Goal: Information Seeking & Learning: Find specific fact

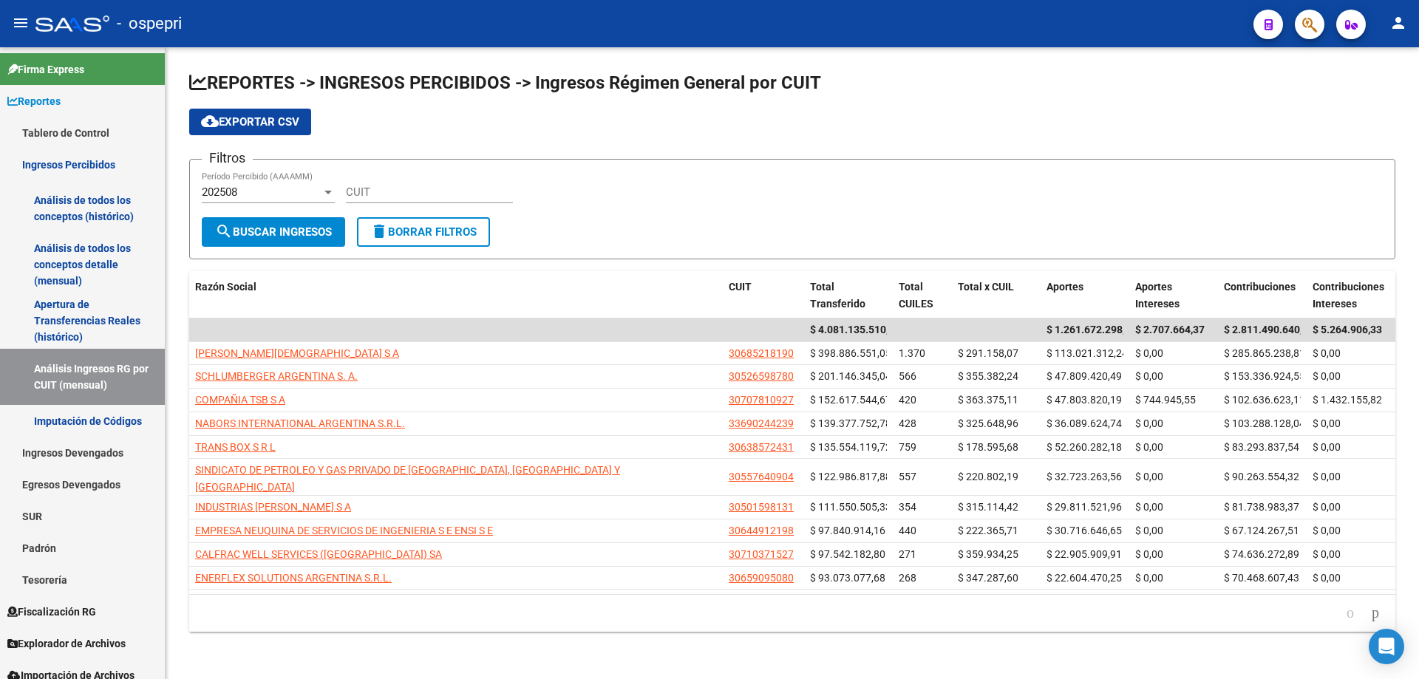
click at [407, 191] on input "CUIT" at bounding box center [429, 191] width 167 height 13
paste input "30-60468709-4"
click at [226, 191] on span "202508" at bounding box center [219, 191] width 35 height 13
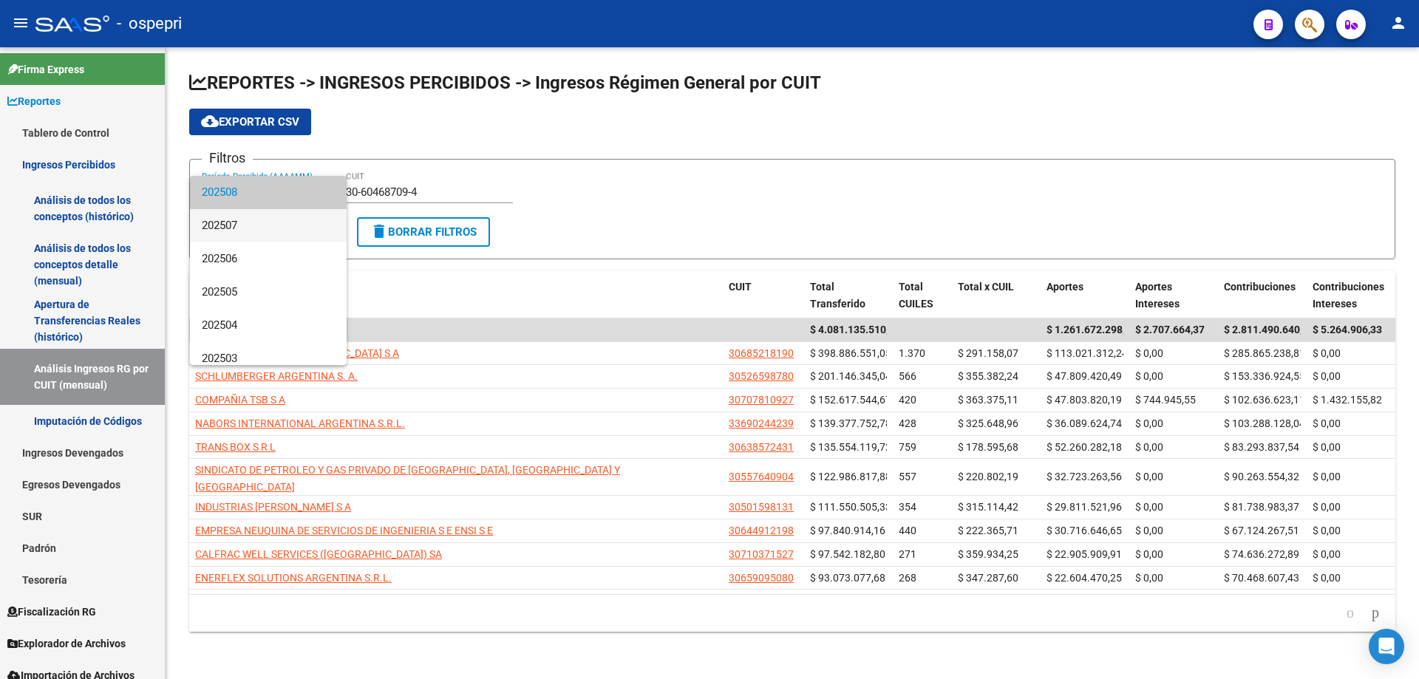
drag, startPoint x: 244, startPoint y: 217, endPoint x: 240, endPoint y: 234, distance: 17.4
click at [244, 218] on span "202507" at bounding box center [268, 225] width 133 height 33
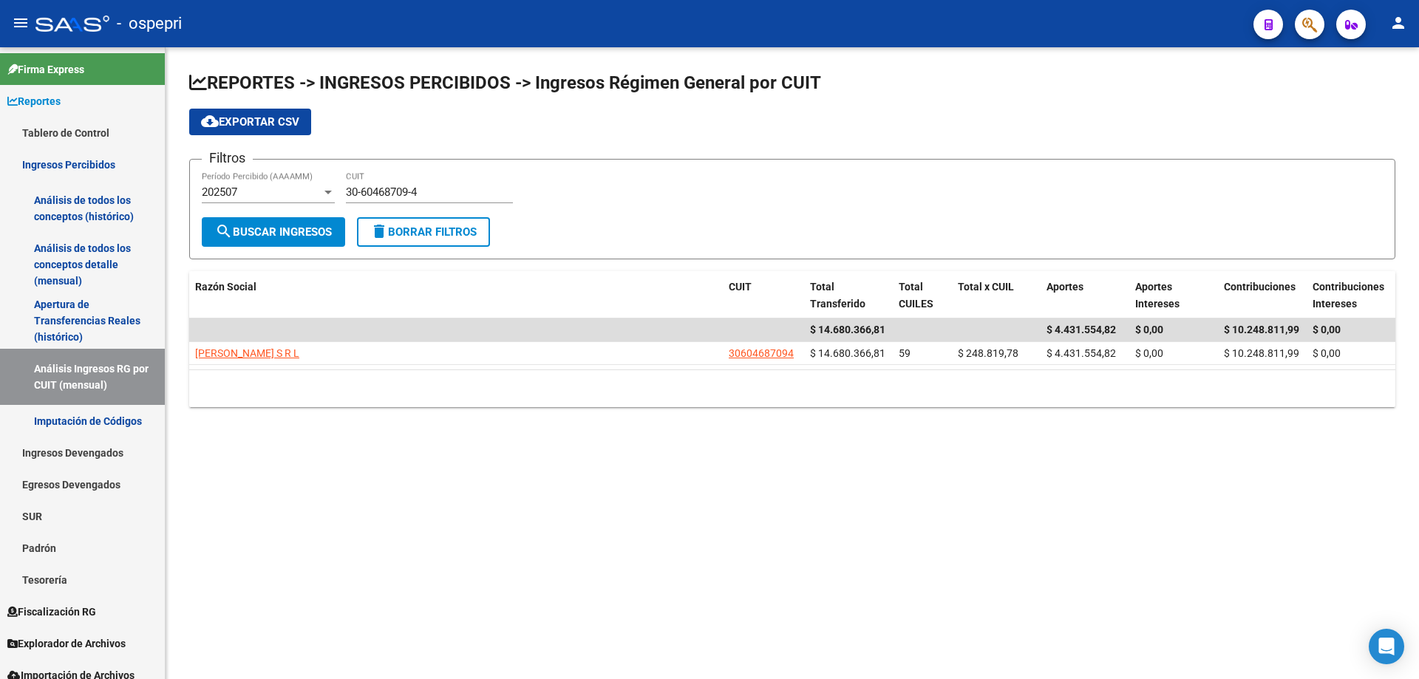
drag, startPoint x: 239, startPoint y: 236, endPoint x: 239, endPoint y: 412, distance: 175.9
click at [237, 407] on div "REPORTES -> INGRESOS PERCIBIDOS -> Ingresos Régimen General por CUIT cloud_down…" at bounding box center [792, 239] width 1206 height 336
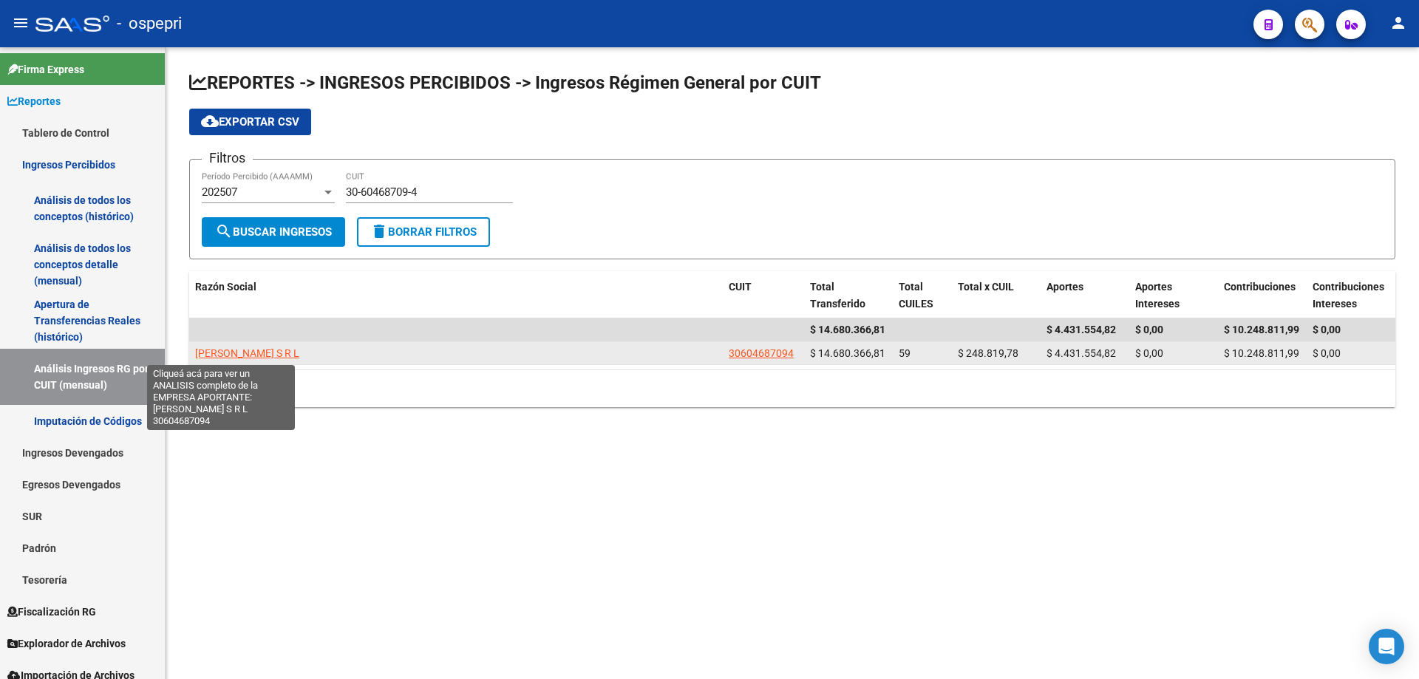
click at [219, 349] on span "[PERSON_NAME] S R L" at bounding box center [247, 353] width 104 height 12
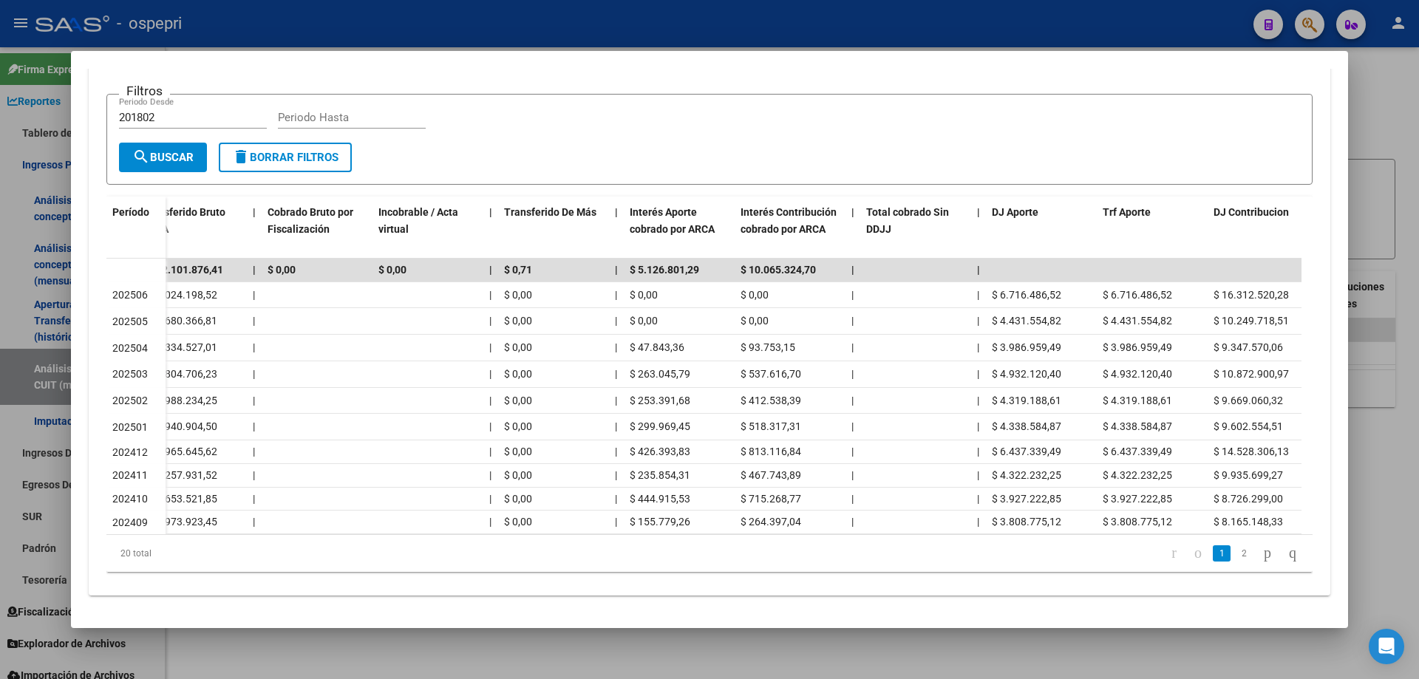
scroll to position [0, 630]
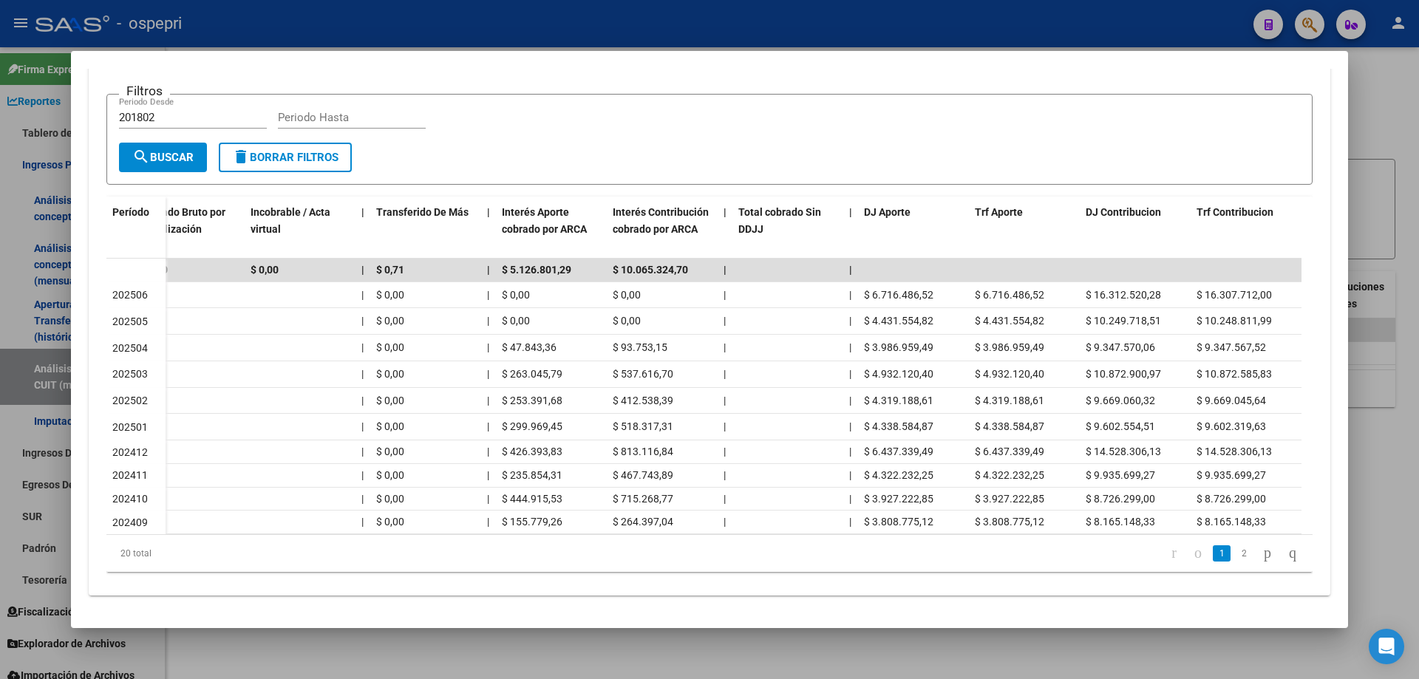
drag, startPoint x: 1387, startPoint y: 118, endPoint x: 1013, endPoint y: 182, distance: 379.3
click at [1170, 197] on div "Análisis Empresa Aportante - CUIT: 30604687094 ARCA Impuestos ARCA Padrón remov…" at bounding box center [709, 339] width 1419 height 679
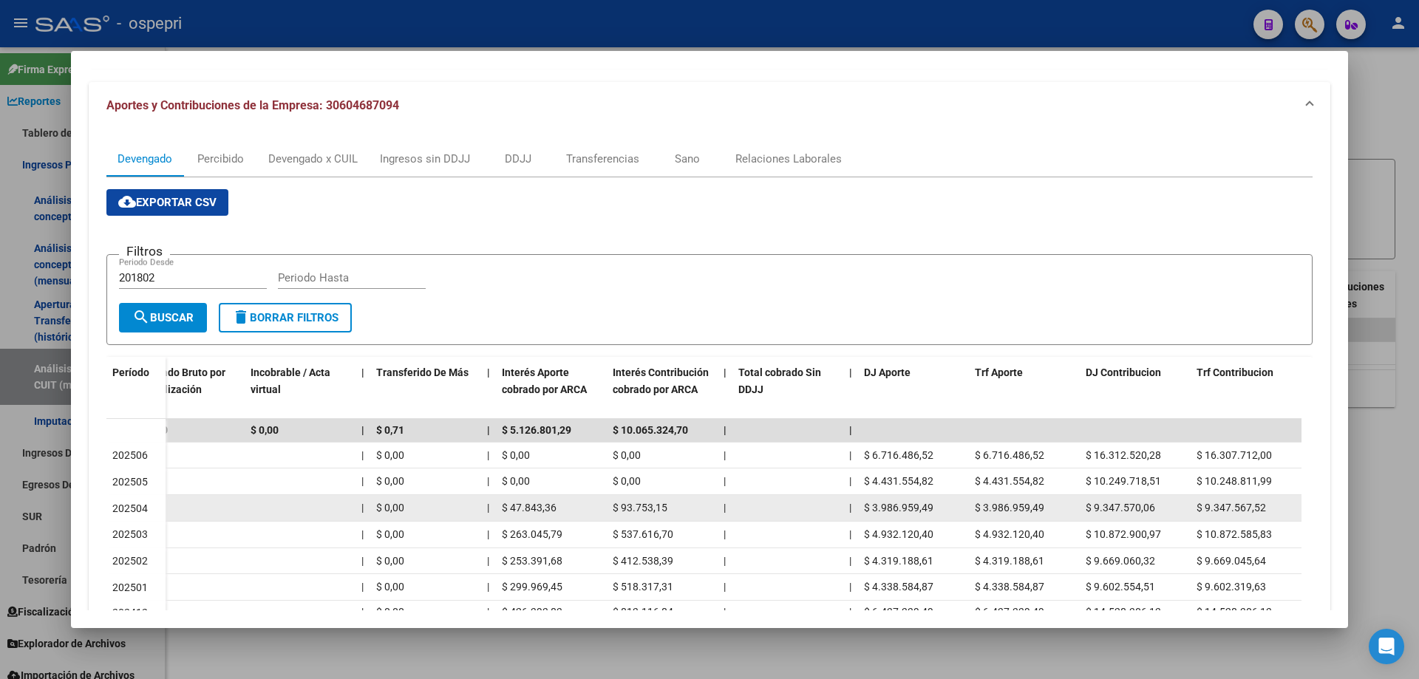
scroll to position [296, 0]
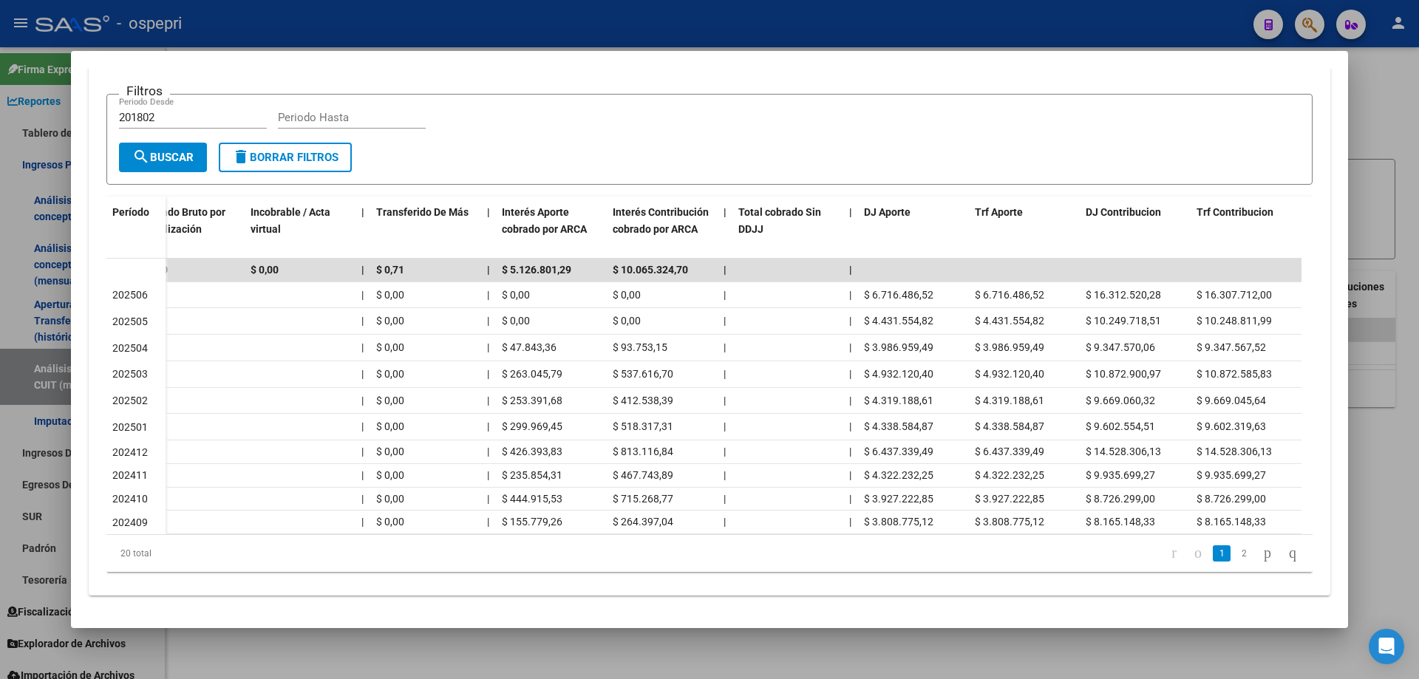
click at [1122, 146] on form "Filtros 201802 Periodo Desde Periodo Hasta search Buscar delete Borrar Filtros" at bounding box center [709, 139] width 1206 height 91
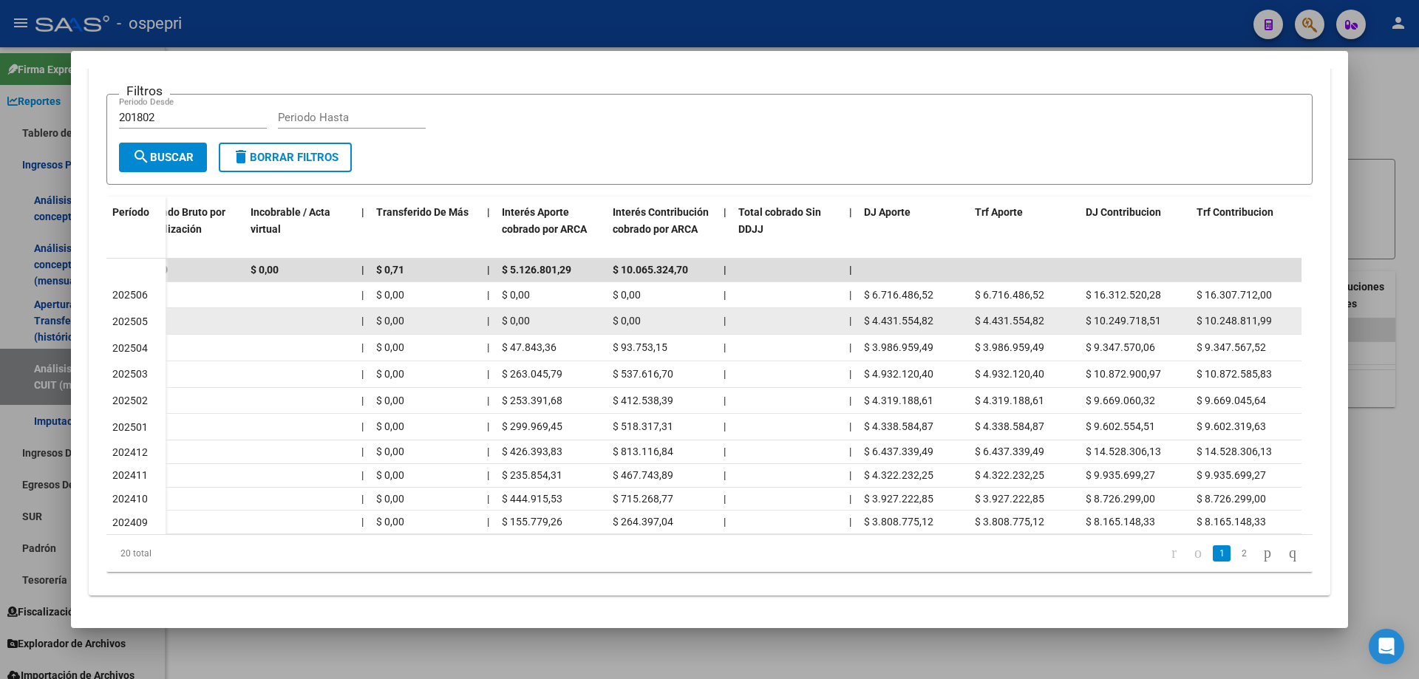
drag, startPoint x: 866, startPoint y: 322, endPoint x: 935, endPoint y: 322, distance: 68.7
click at [935, 322] on div "$ 4.431.554,82" at bounding box center [913, 321] width 99 height 17
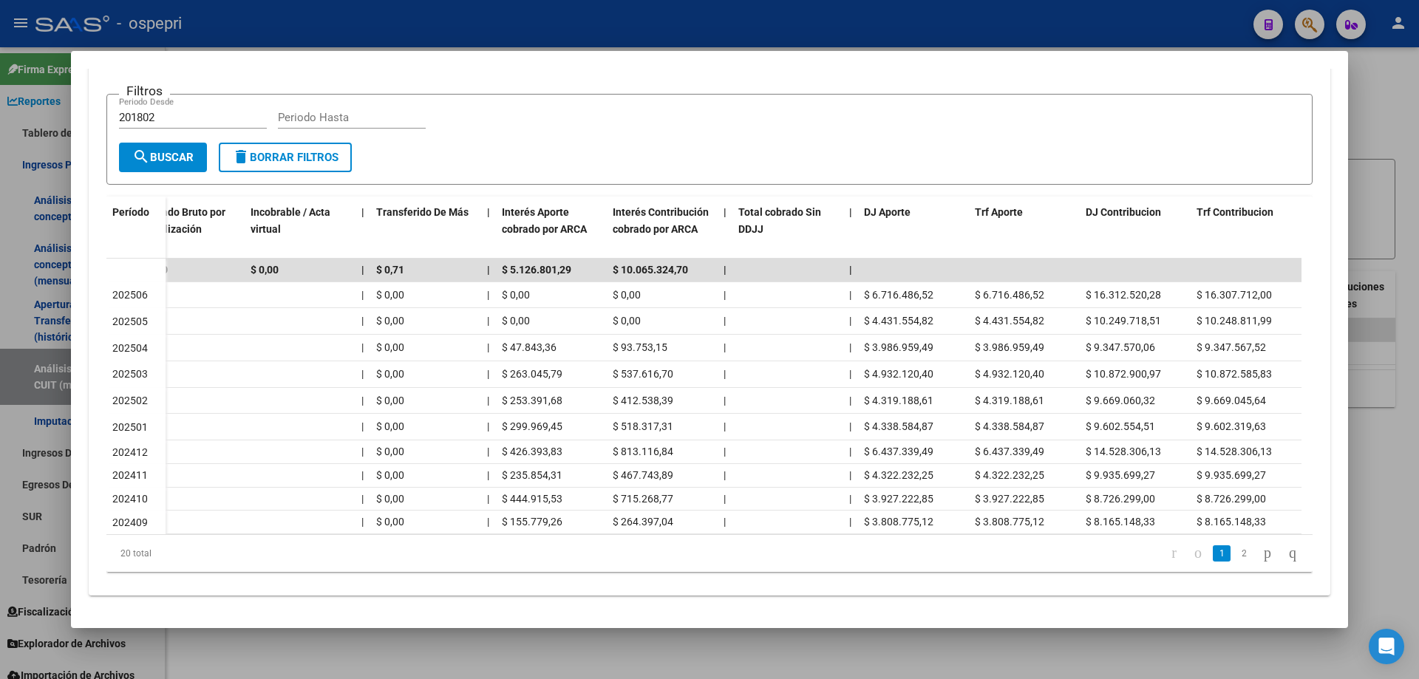
copy span "$ 4.431.554,82"
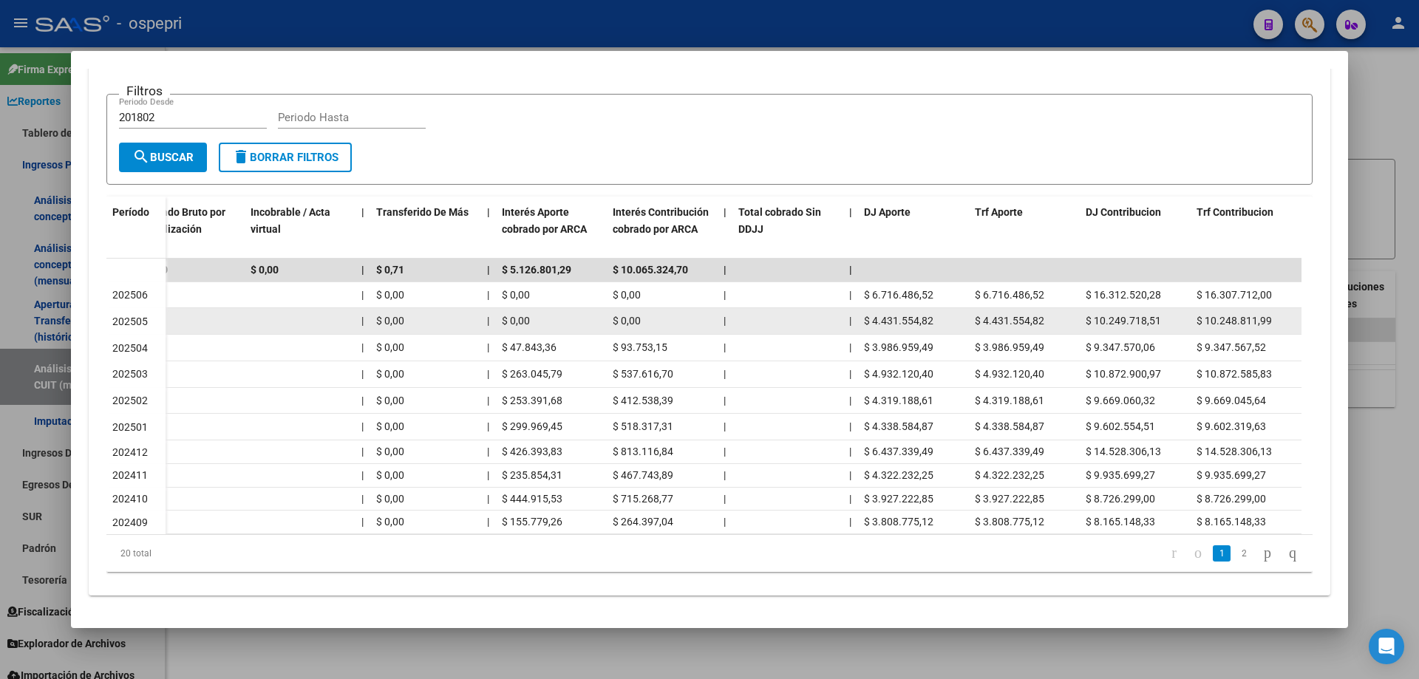
drag, startPoint x: 1094, startPoint y: 321, endPoint x: 1182, endPoint y: 320, distance: 87.9
click at [1182, 320] on div "$ 10.249.718,51" at bounding box center [1134, 321] width 99 height 17
copy span "10.249.718,51"
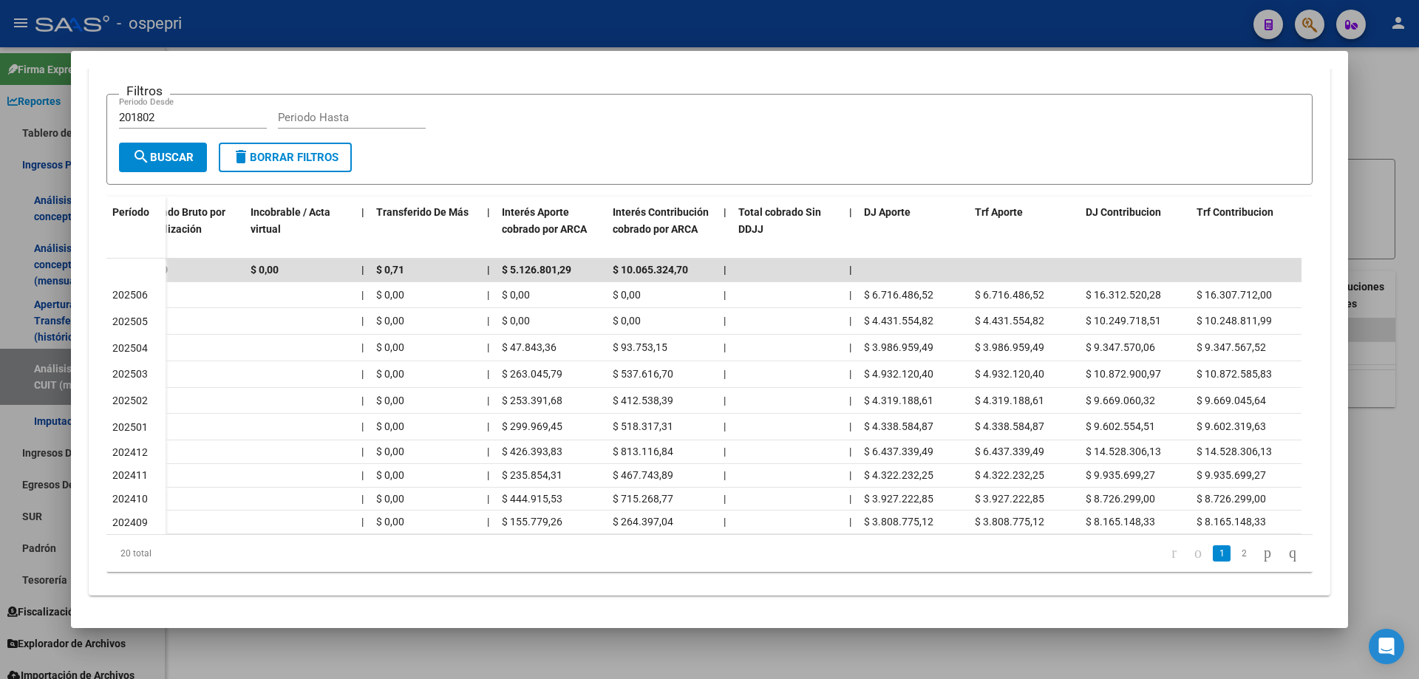
click at [1381, 135] on div at bounding box center [709, 339] width 1419 height 679
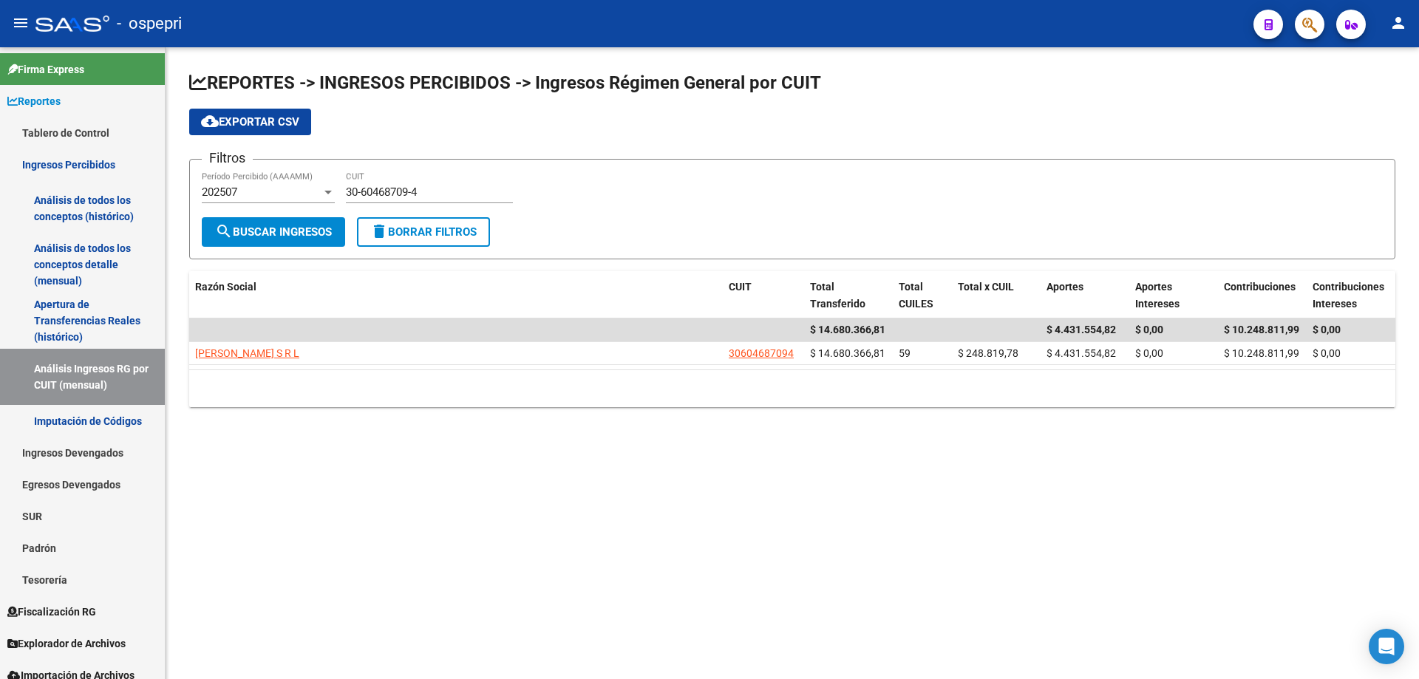
click at [938, 467] on mat-sidenav-content "REPORTES -> INGRESOS PERCIBIDOS -> Ingresos Régimen General por CUIT cloud_down…" at bounding box center [792, 363] width 1253 height 632
click at [437, 182] on div "30-60468709-4 CUIT" at bounding box center [429, 187] width 167 height 32
paste input
click at [437, 192] on input "30-60468709-4" at bounding box center [429, 191] width 167 height 13
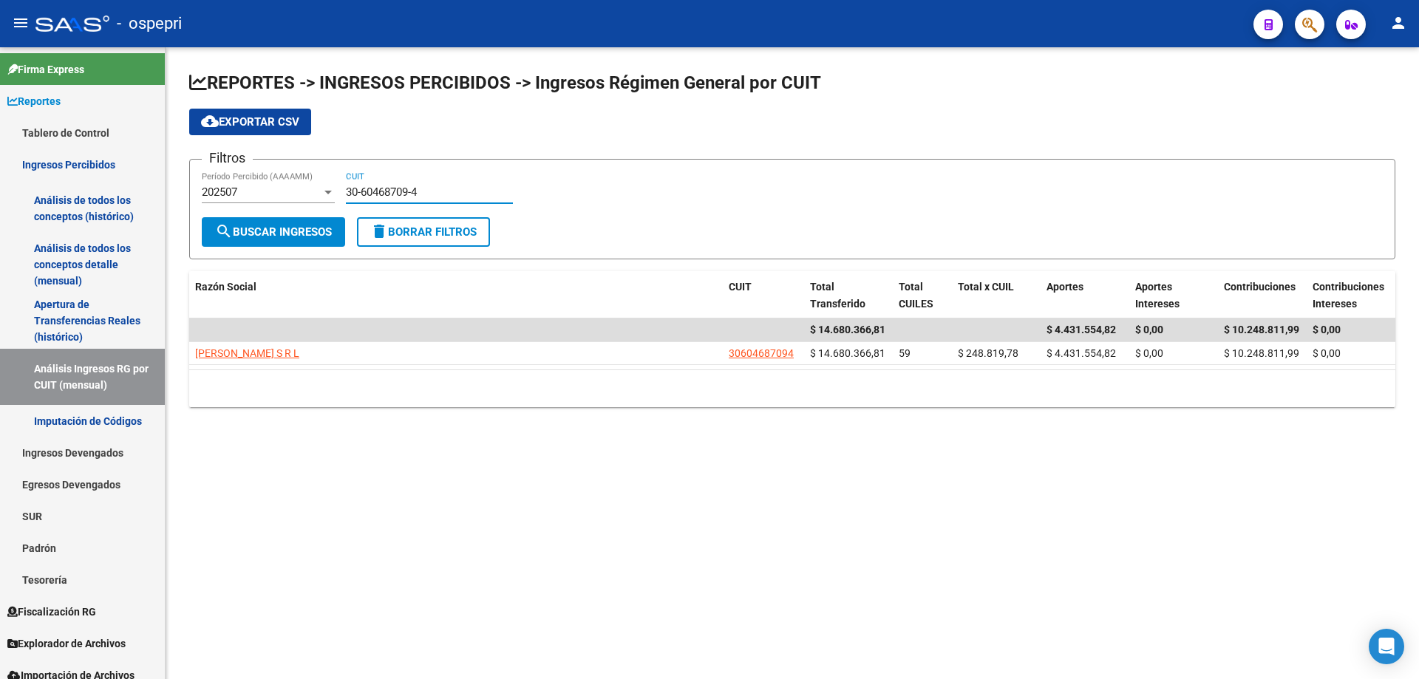
click at [437, 192] on input "30-60468709-4" at bounding box center [429, 191] width 167 height 13
paste input "3"
click at [437, 192] on input "30-60468709-3" at bounding box center [429, 191] width 167 height 13
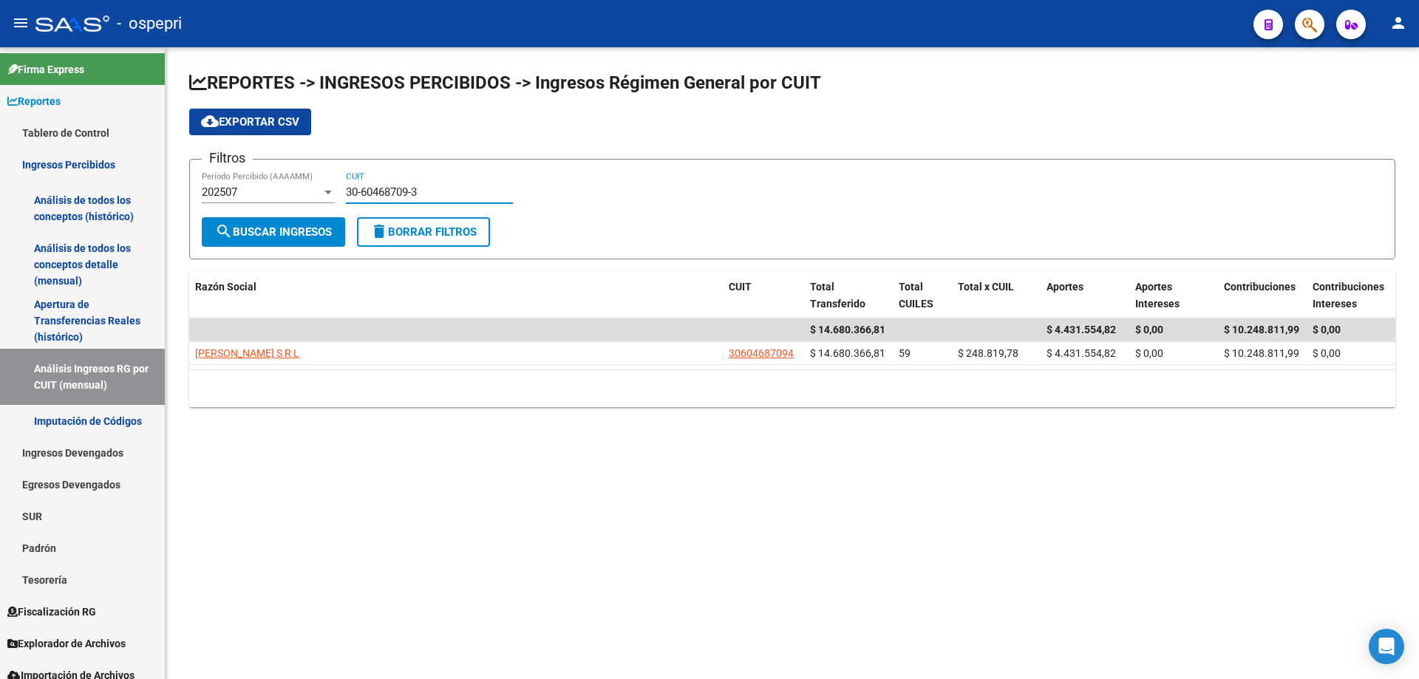
click at [437, 192] on input "30-60468709-3" at bounding box center [429, 191] width 167 height 13
paste input "71511546-4"
type input "30-71511546-4"
click at [208, 242] on button "search Buscar Ingresos" at bounding box center [273, 232] width 143 height 30
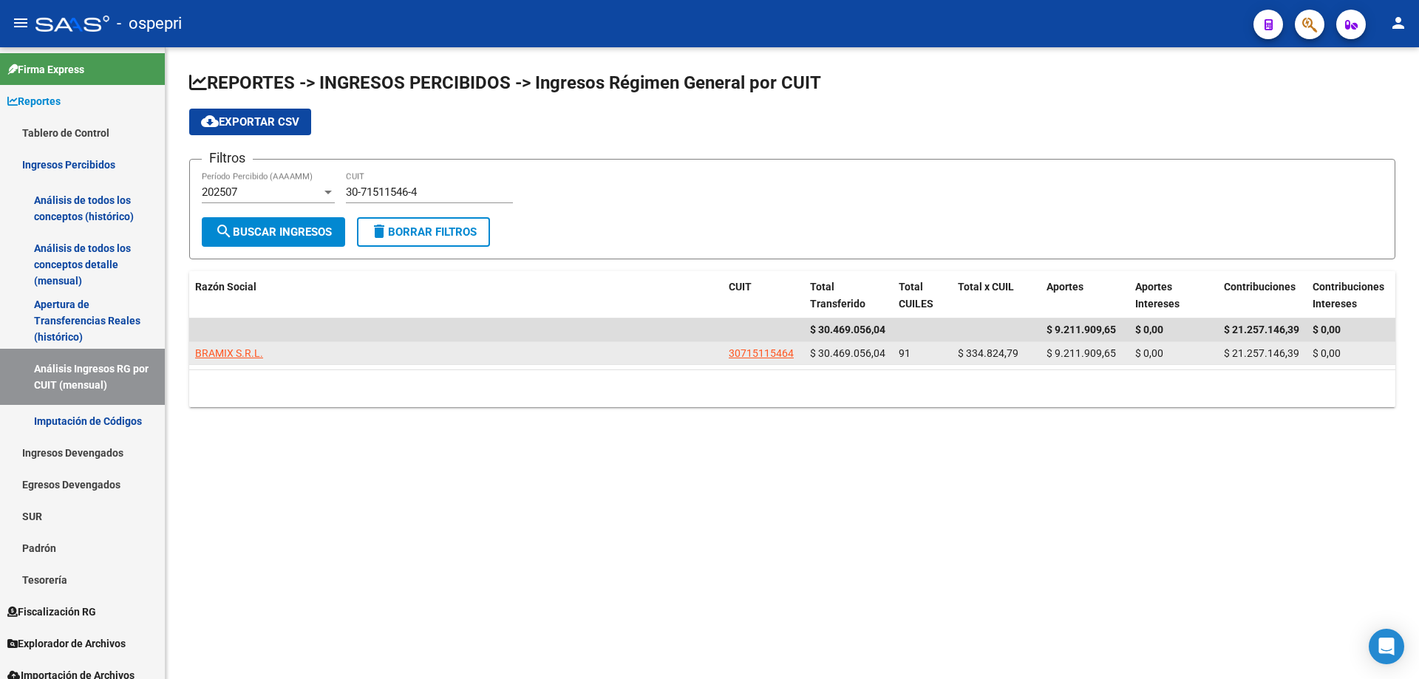
click at [236, 358] on span "BRAMIX S.R.L." at bounding box center [229, 353] width 68 height 12
type textarea "30715115464"
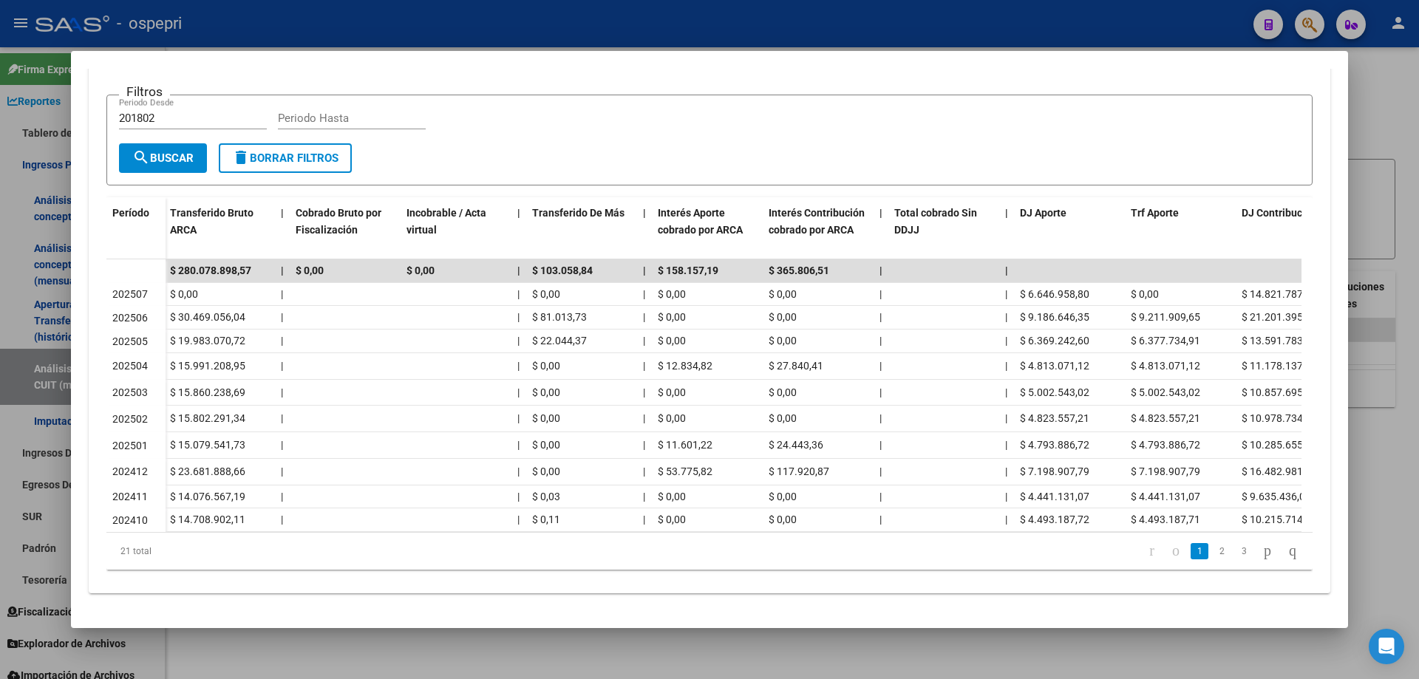
scroll to position [0, 630]
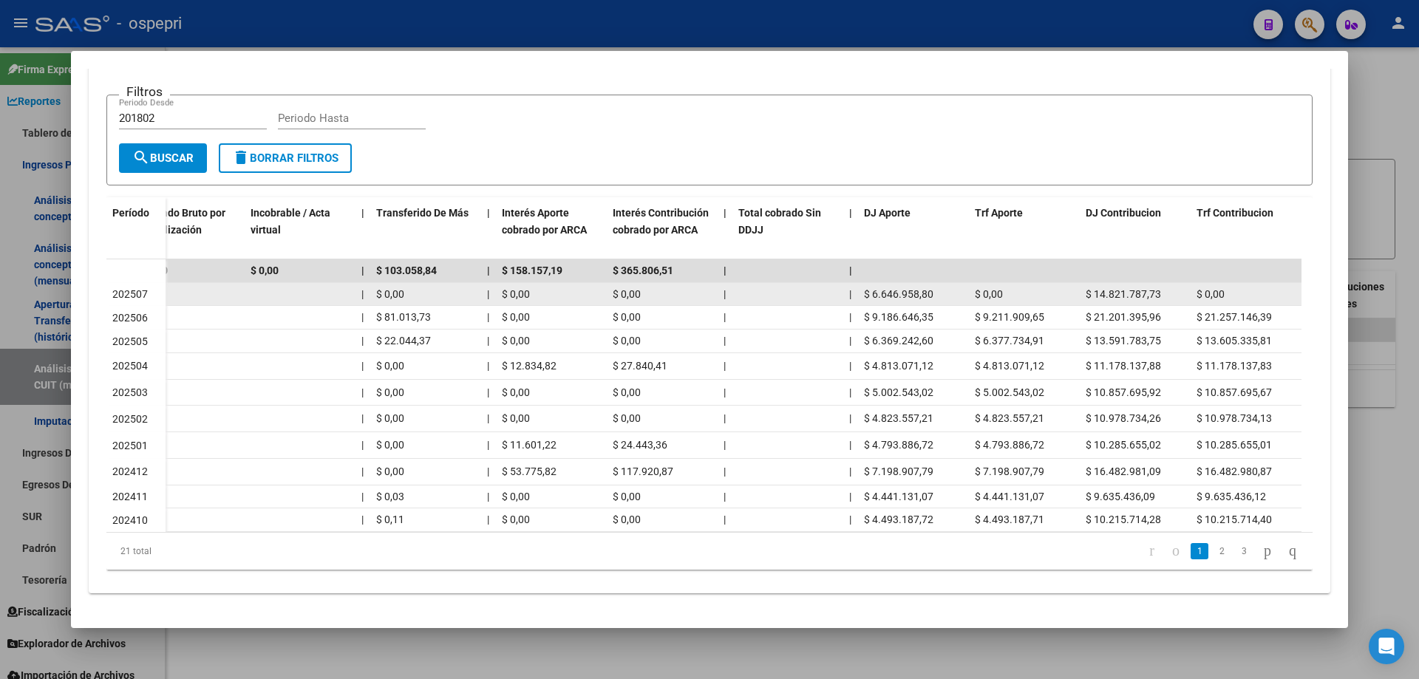
drag, startPoint x: 870, startPoint y: 282, endPoint x: 935, endPoint y: 279, distance: 65.1
click at [935, 286] on div "$ 6.646.958,80" at bounding box center [913, 294] width 99 height 17
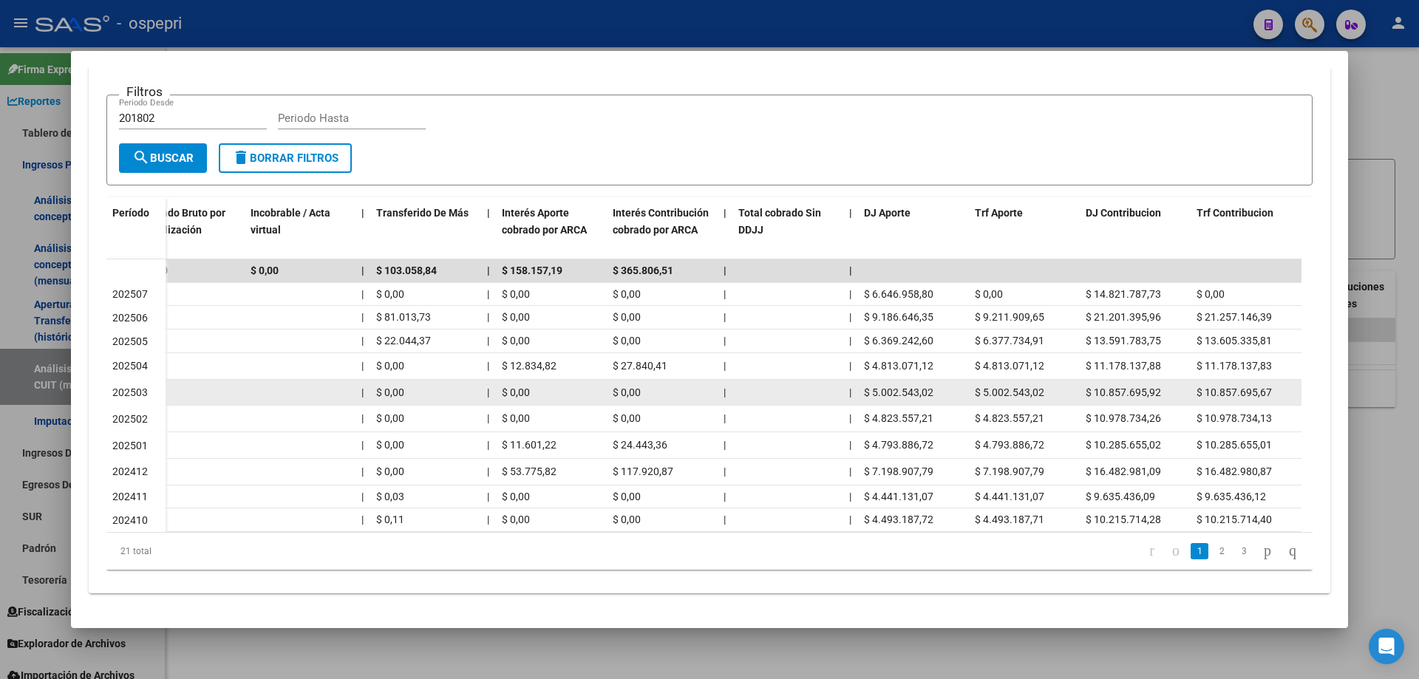
drag, startPoint x: 919, startPoint y: 367, endPoint x: 875, endPoint y: 333, distance: 55.9
click at [917, 380] on datatable-body-cell "$ 5.002.543,02" at bounding box center [913, 393] width 111 height 26
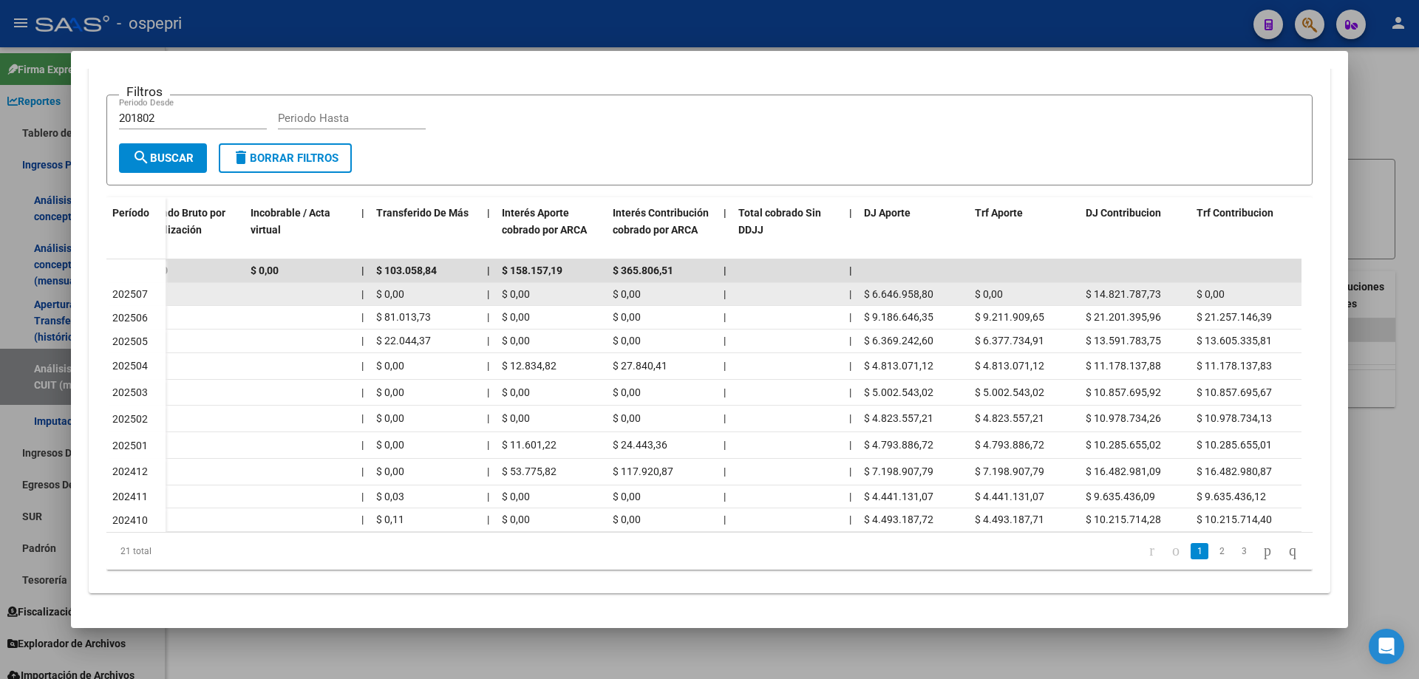
drag, startPoint x: 933, startPoint y: 279, endPoint x: 869, endPoint y: 282, distance: 64.4
click at [869, 286] on div "$ 6.646.958,80" at bounding box center [913, 294] width 99 height 17
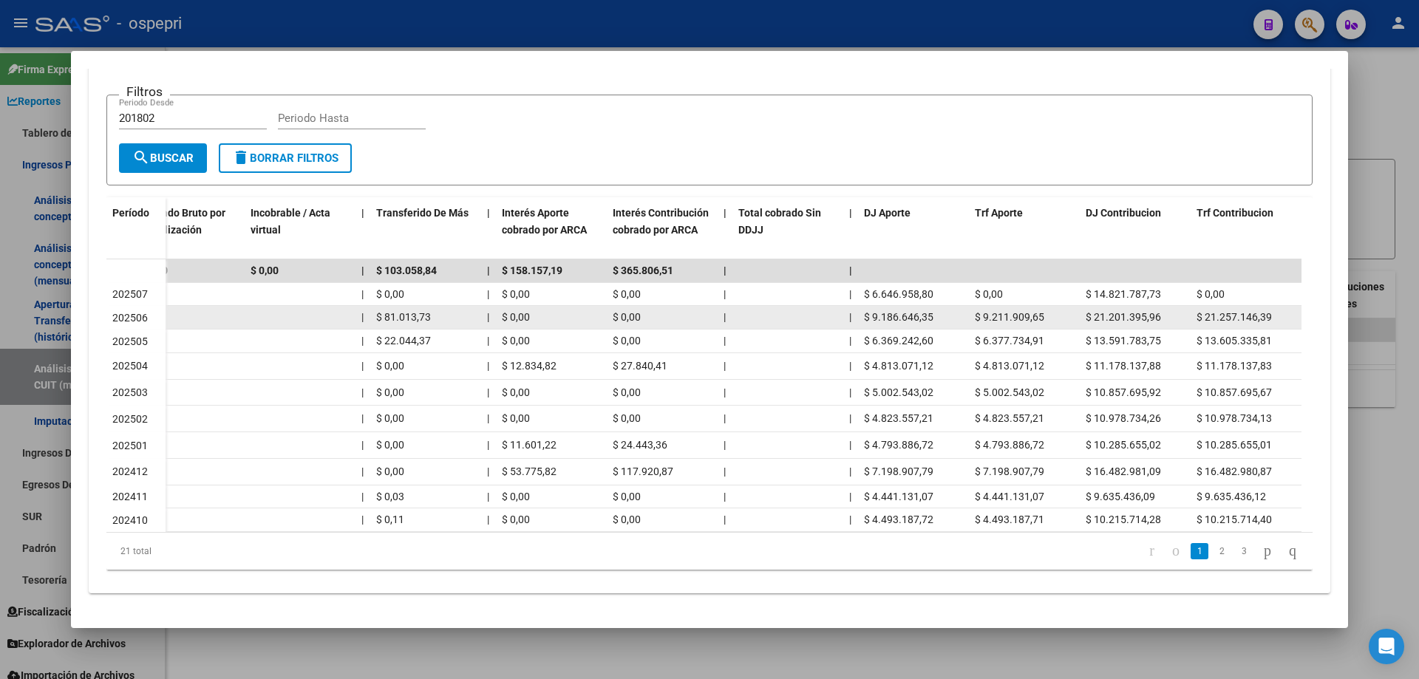
copy span "6.646.958,80"
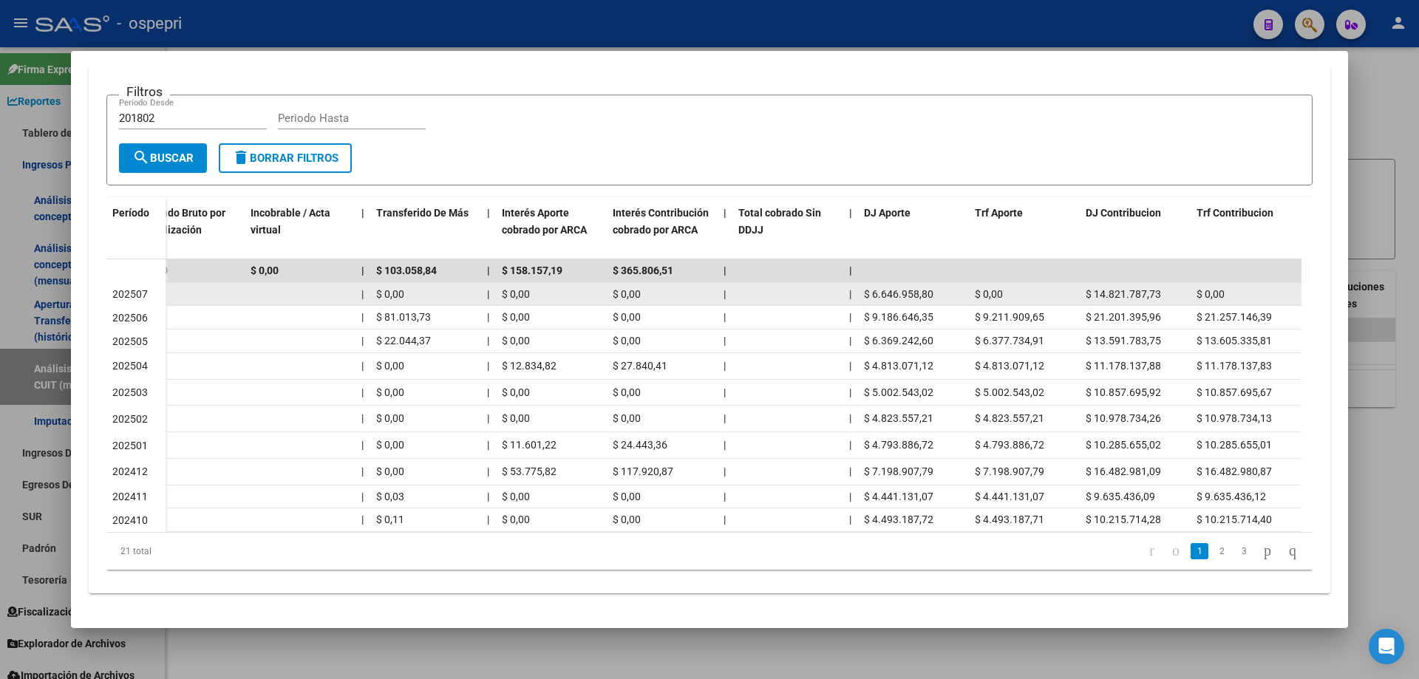
drag, startPoint x: 1159, startPoint y: 275, endPoint x: 1094, endPoint y: 275, distance: 64.3
click at [1094, 288] on span "$ 14.821.787,73" at bounding box center [1122, 294] width 75 height 12
copy span "14.821.787,73"
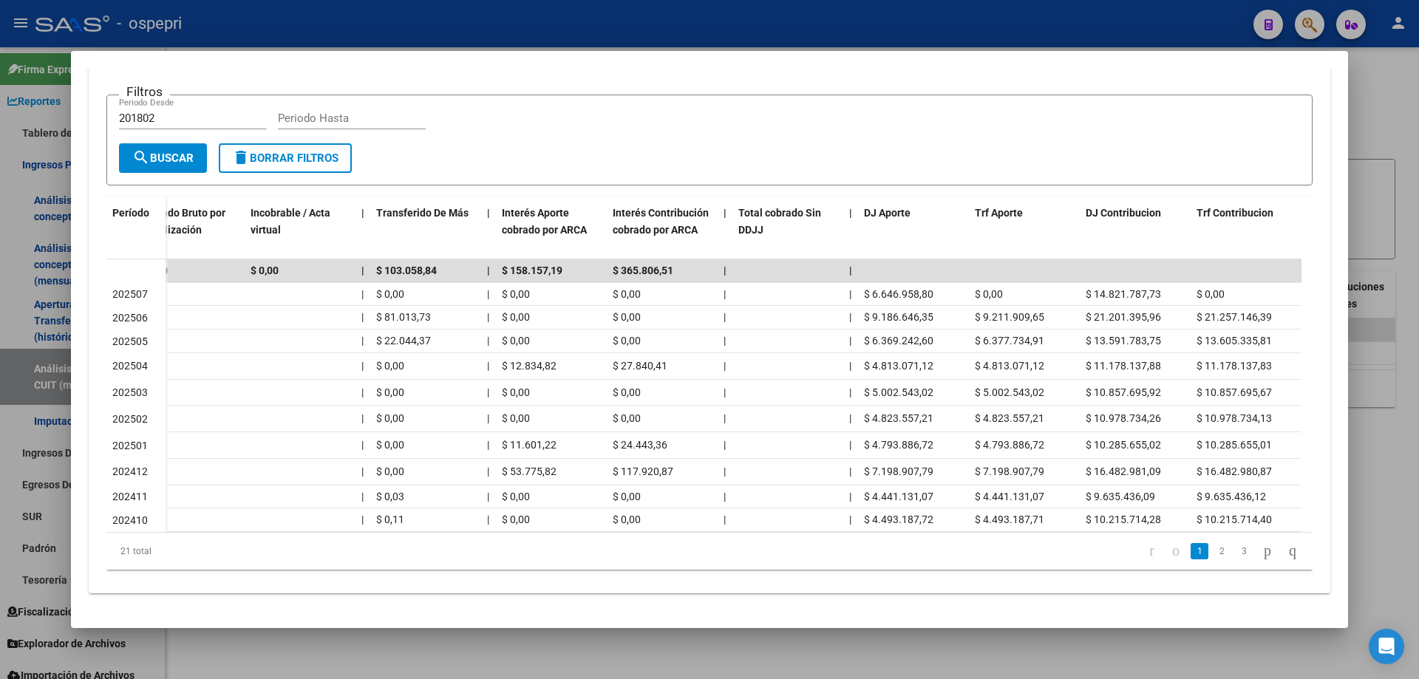
click at [1389, 132] on div at bounding box center [709, 339] width 1419 height 679
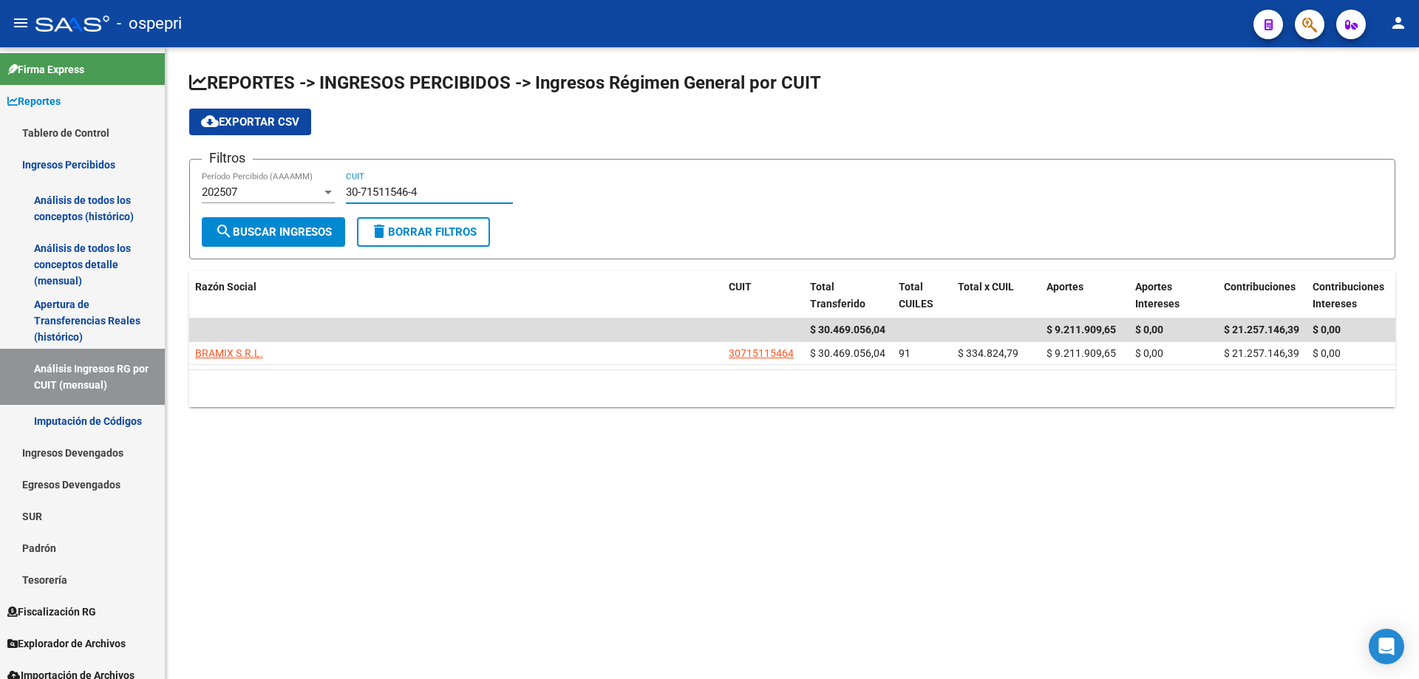
click at [495, 196] on input "30-71511546-4" at bounding box center [429, 191] width 167 height 13
paste input "632968-9"
type input "30-71632968-9"
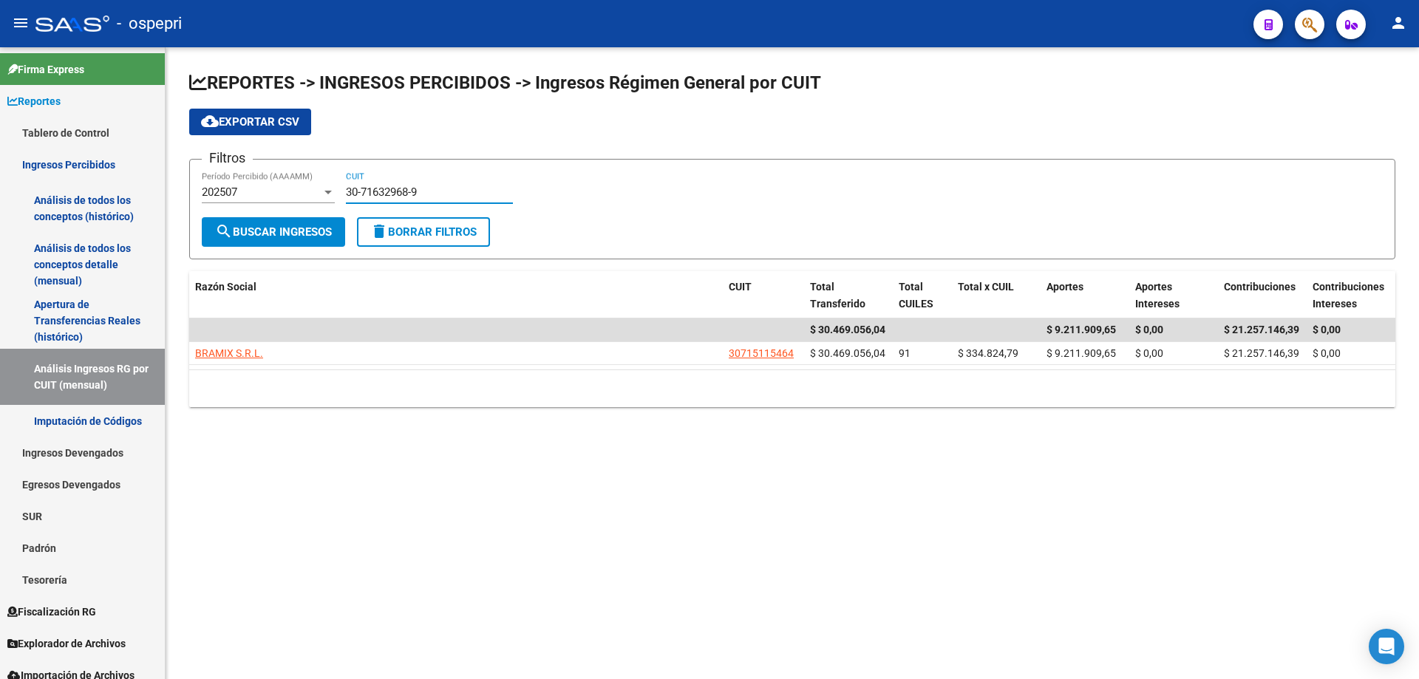
click at [310, 228] on span "search Buscar Ingresos" at bounding box center [273, 231] width 117 height 13
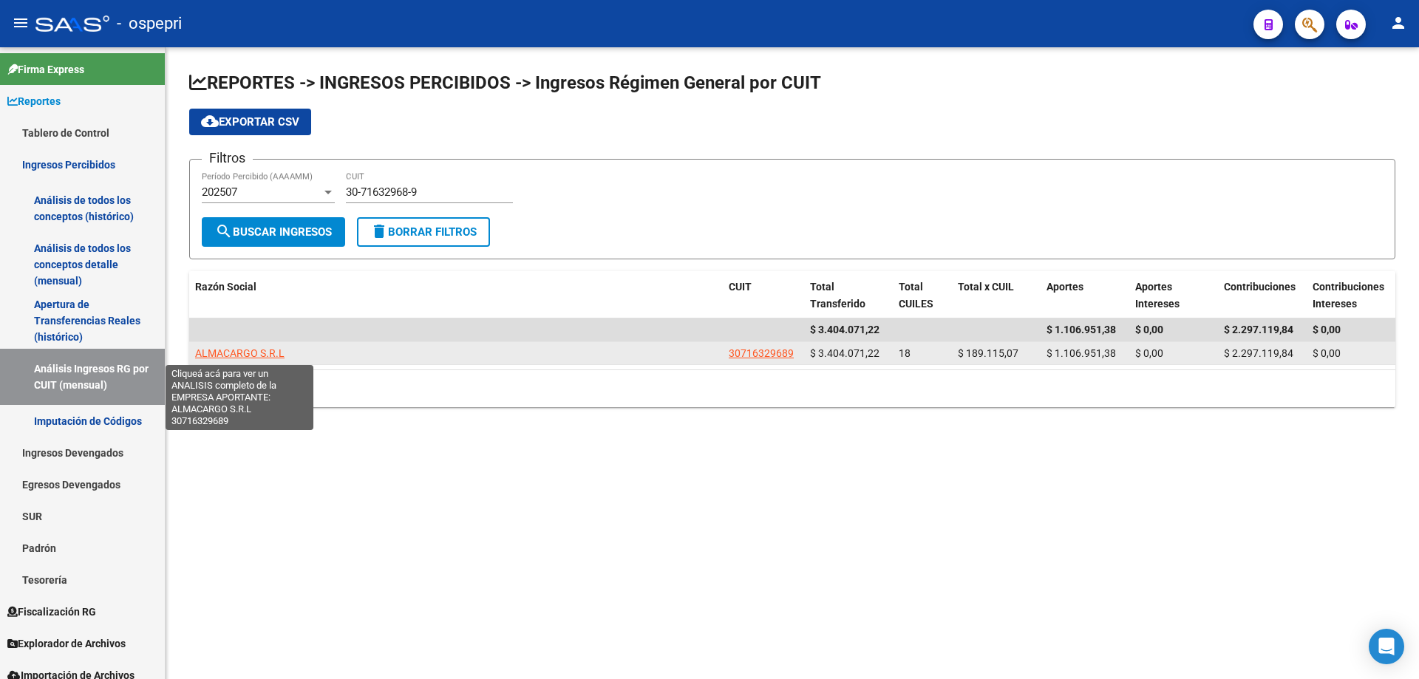
click at [243, 350] on span "ALMACARGO S.R.L" at bounding box center [239, 353] width 89 height 12
type textarea "30716329689"
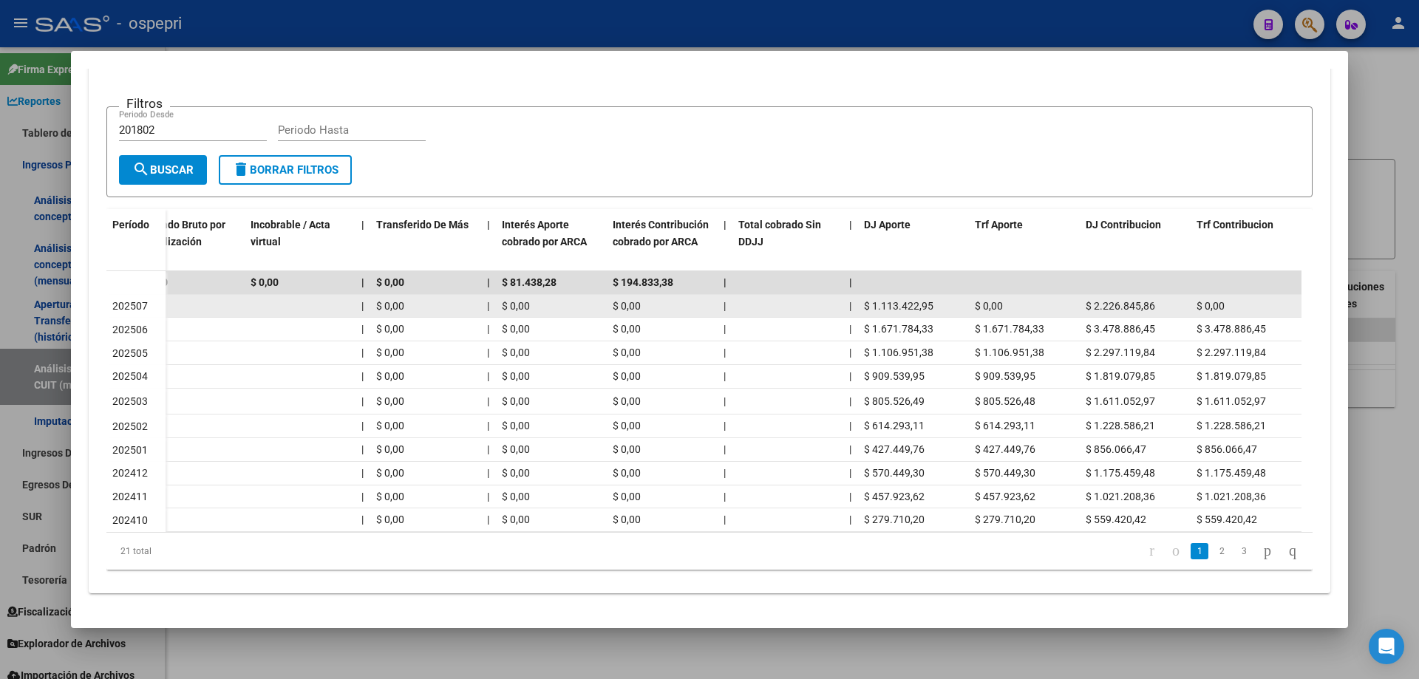
drag, startPoint x: 932, startPoint y: 293, endPoint x: 874, endPoint y: 295, distance: 57.7
click at [874, 300] on span "$ 1.113.422,95" at bounding box center [898, 306] width 69 height 12
drag, startPoint x: 1145, startPoint y: 290, endPoint x: 1076, endPoint y: 290, distance: 69.5
click at [1076, 295] on div "$ 3.340.268,81 $ 3.340.268,81 | $ 3.340.268,81 $ 0,00 | | $ 0,00 | $ 0,00 $ 0,0…" at bounding box center [418, 307] width 1766 height 24
drag, startPoint x: 1111, startPoint y: 290, endPoint x: 1097, endPoint y: 294, distance: 15.4
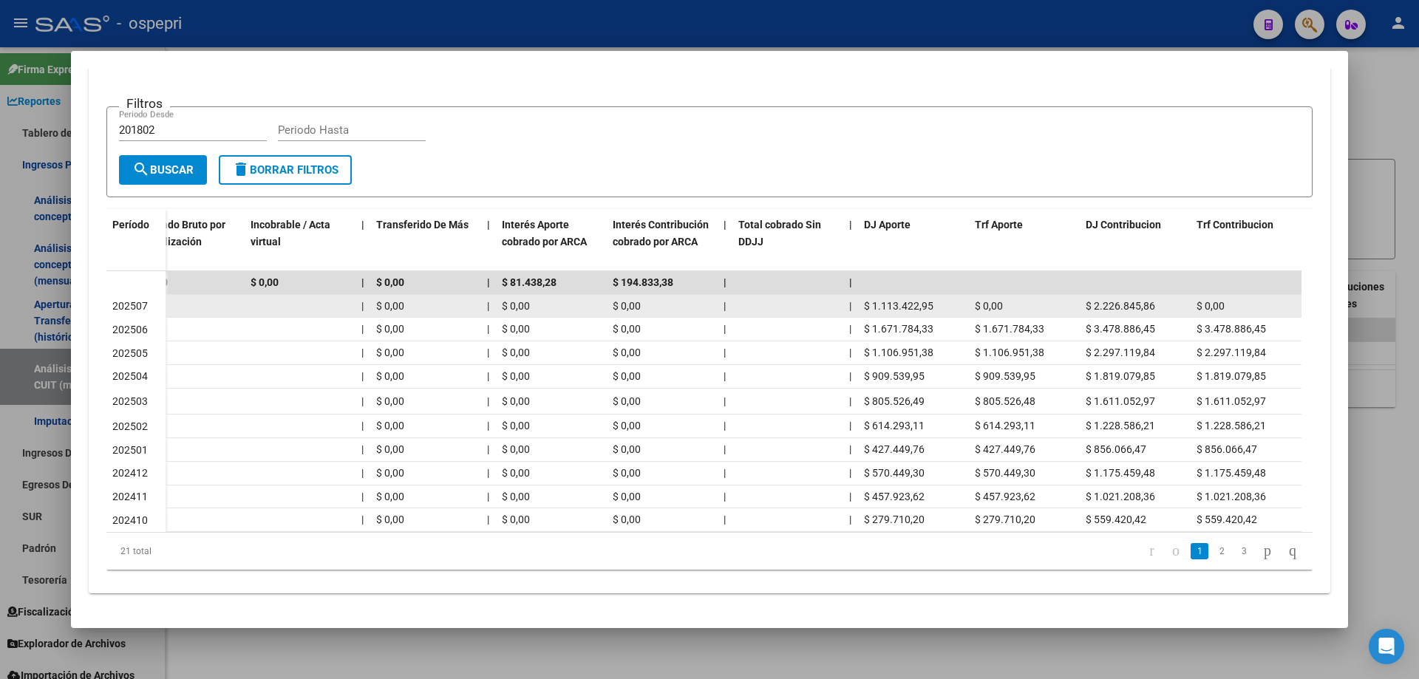
click at [1111, 300] on span "$ 2.226.845,86" at bounding box center [1119, 306] width 69 height 12
click at [1094, 300] on span "$ 2.226.845,86" at bounding box center [1119, 306] width 69 height 12
drag, startPoint x: 1094, startPoint y: 294, endPoint x: 1149, endPoint y: 292, distance: 55.5
click at [1149, 300] on span "$ 2.226.845,86" at bounding box center [1119, 306] width 69 height 12
click at [1151, 300] on span "$ 2.226.845,86" at bounding box center [1119, 306] width 69 height 12
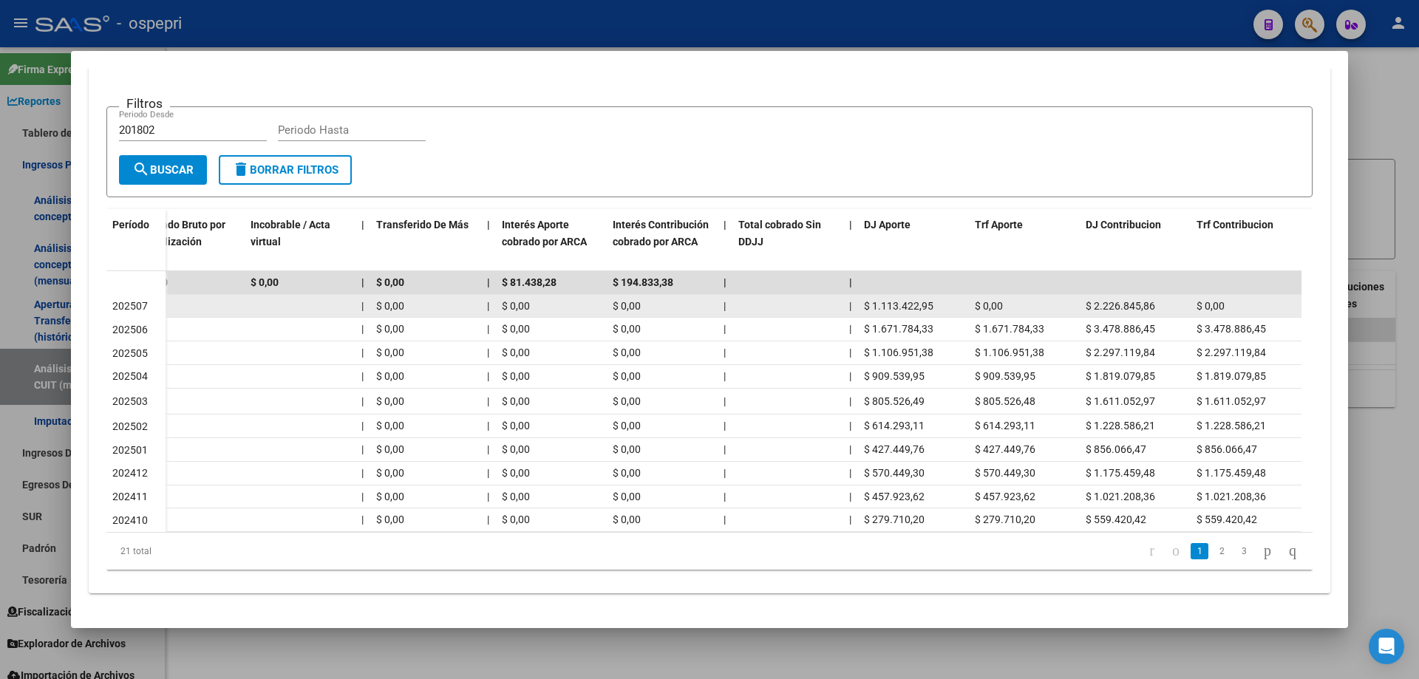
drag, startPoint x: 1154, startPoint y: 295, endPoint x: 1093, endPoint y: 295, distance: 61.3
click at [1093, 298] on div "$ 2.226.845,86" at bounding box center [1134, 306] width 99 height 17
copy span "2.226.845,86"
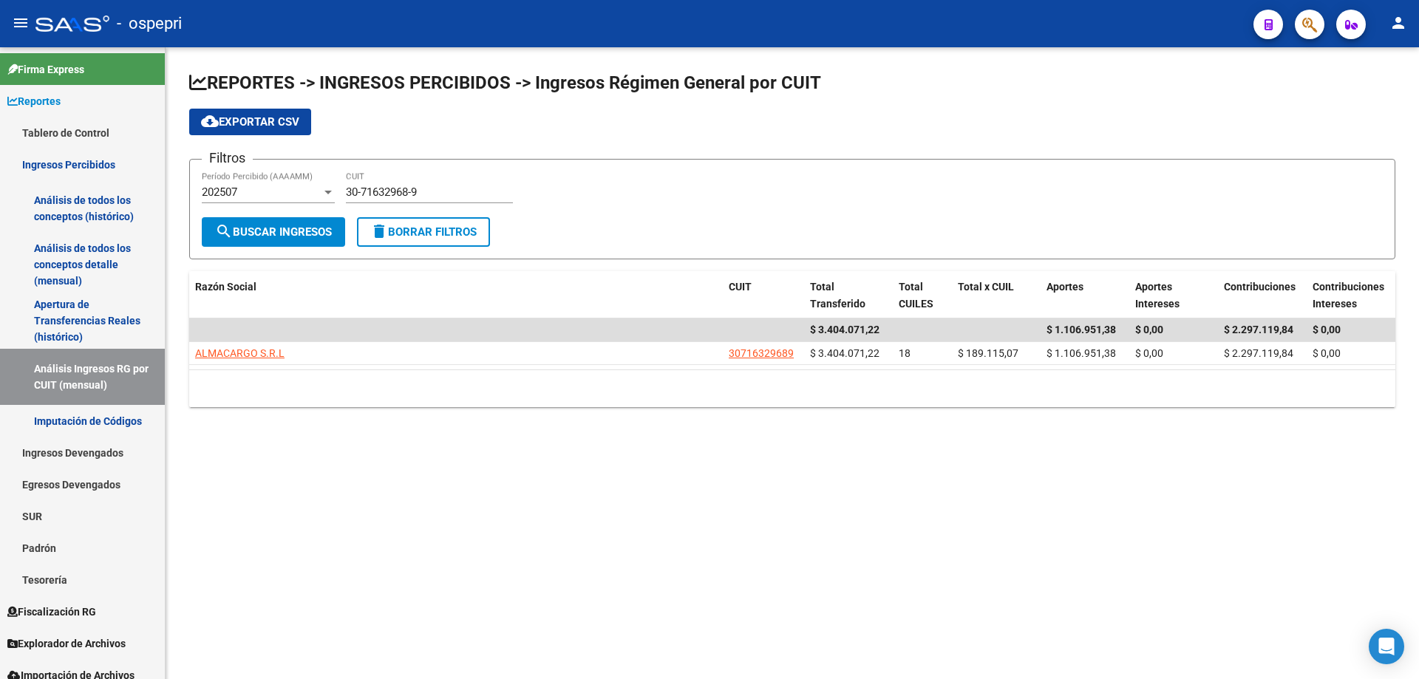
drag, startPoint x: 444, startPoint y: 426, endPoint x: 451, endPoint y: 416, distance: 12.3
click at [444, 424] on div "REPORTES -> INGRESOS PERCIBIDOS -> Ingresos Régimen General por CUIT cloud_down…" at bounding box center [792, 250] width 1253 height 407
click at [432, 192] on input "30-71632968-9" at bounding box center [429, 191] width 167 height 13
click at [432, 191] on input "30-71632968-9" at bounding box center [429, 191] width 167 height 13
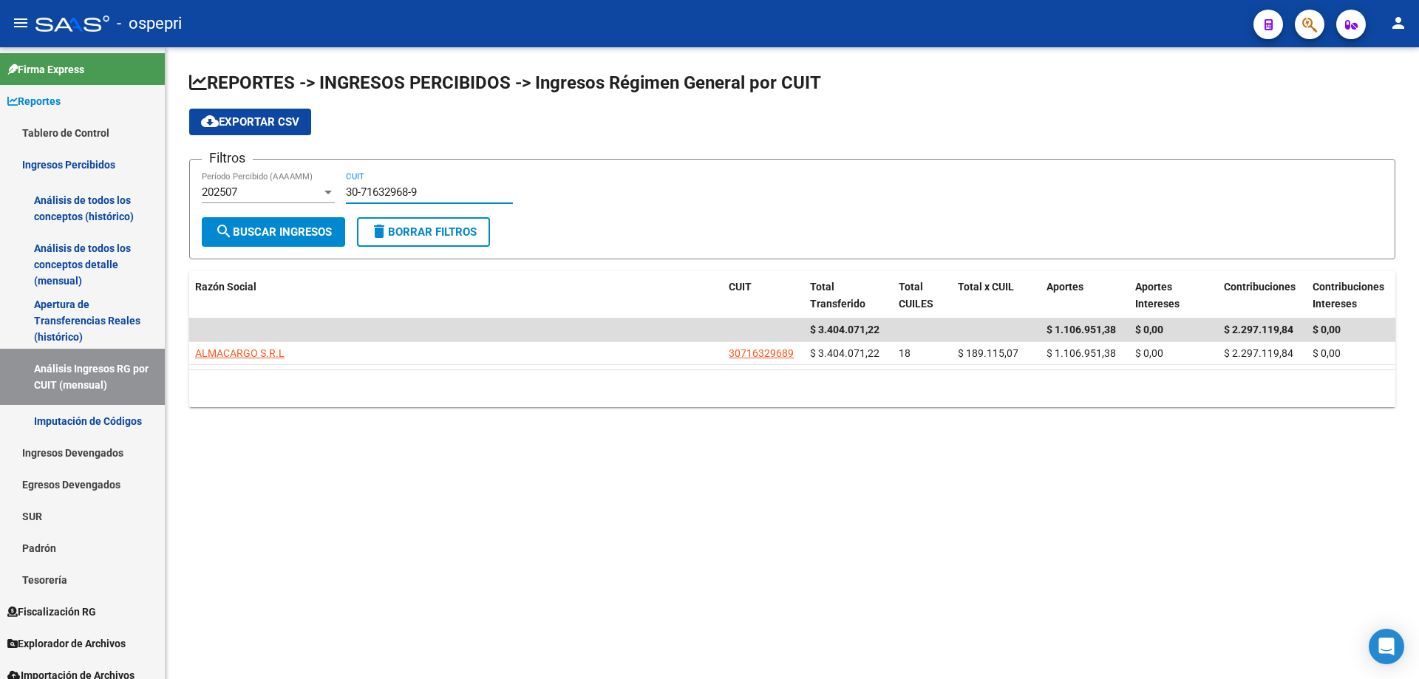
paste input "3-7103360"
type input "33-71033608-9"
click at [293, 220] on button "search Buscar Ingresos" at bounding box center [273, 232] width 143 height 30
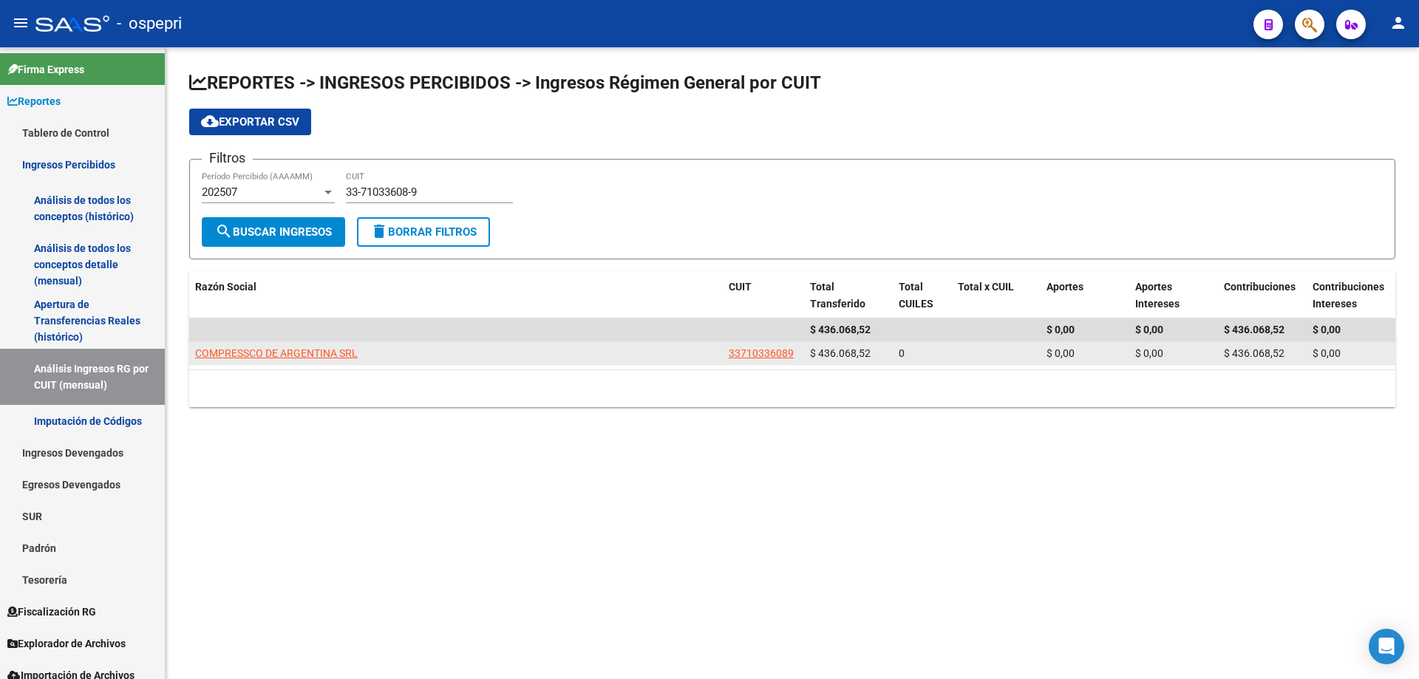
drag, startPoint x: 221, startPoint y: 343, endPoint x: 225, endPoint y: 358, distance: 16.0
click at [221, 344] on datatable-body-cell "COMPRESSCO DE ARGENTINA SRL" at bounding box center [456, 353] width 534 height 23
click at [229, 355] on span "COMPRESSCO DE ARGENTINA SRL" at bounding box center [276, 353] width 163 height 12
type textarea "33710336089"
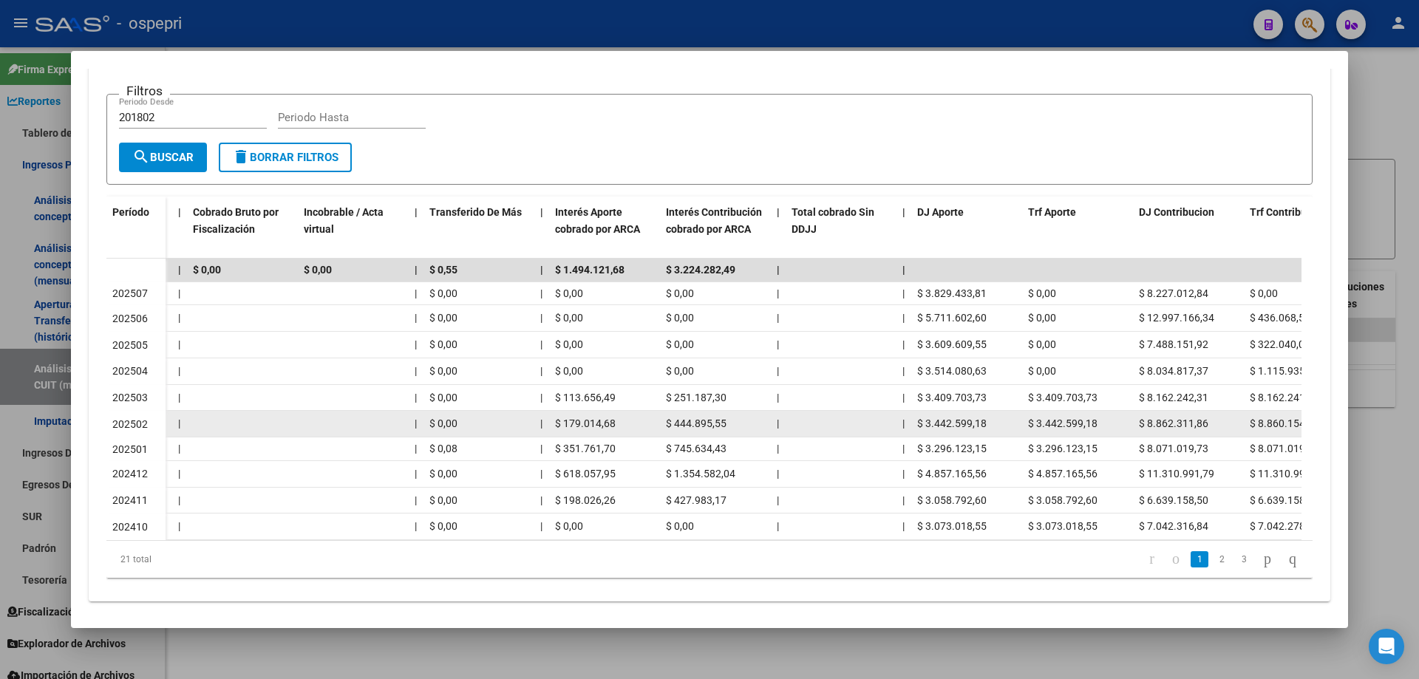
scroll to position [0, 576]
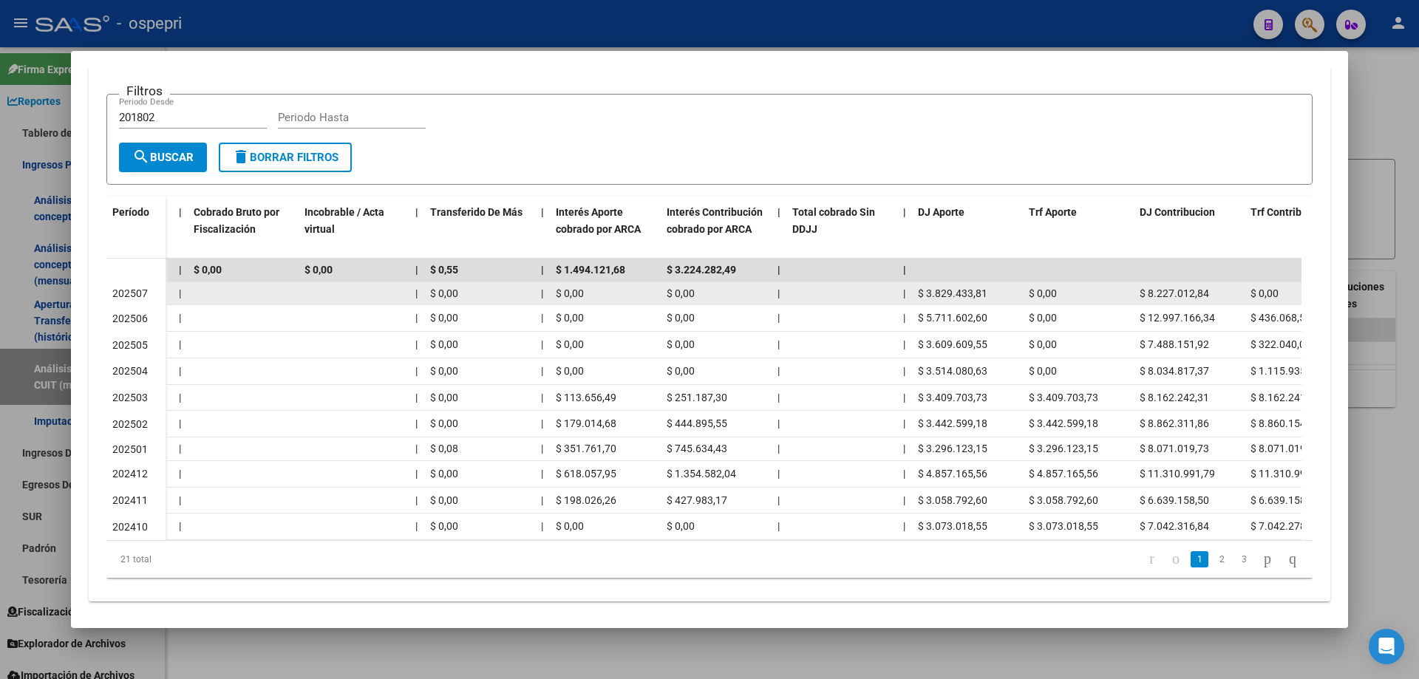
drag, startPoint x: 924, startPoint y: 296, endPoint x: 1000, endPoint y: 296, distance: 76.1
click at [1001, 296] on div "$ 3.829.433,81" at bounding box center [967, 293] width 99 height 17
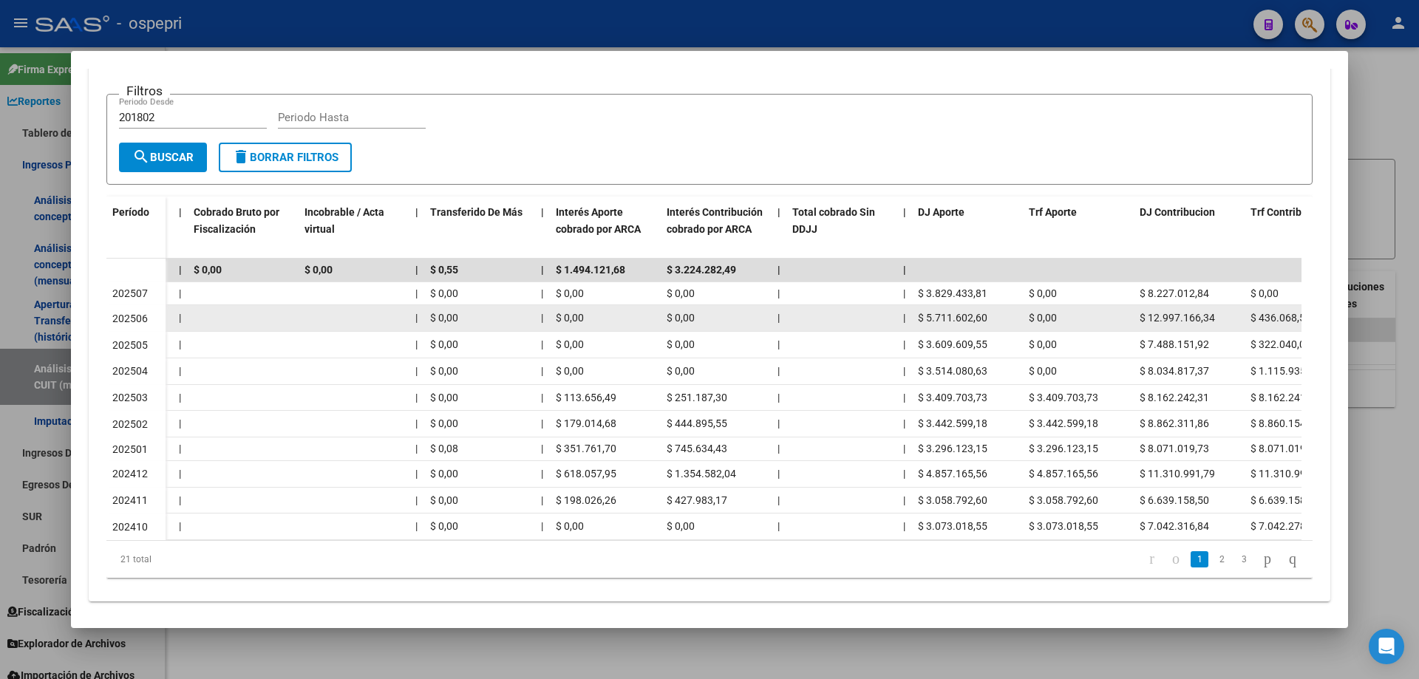
copy span "3.829.433,81"
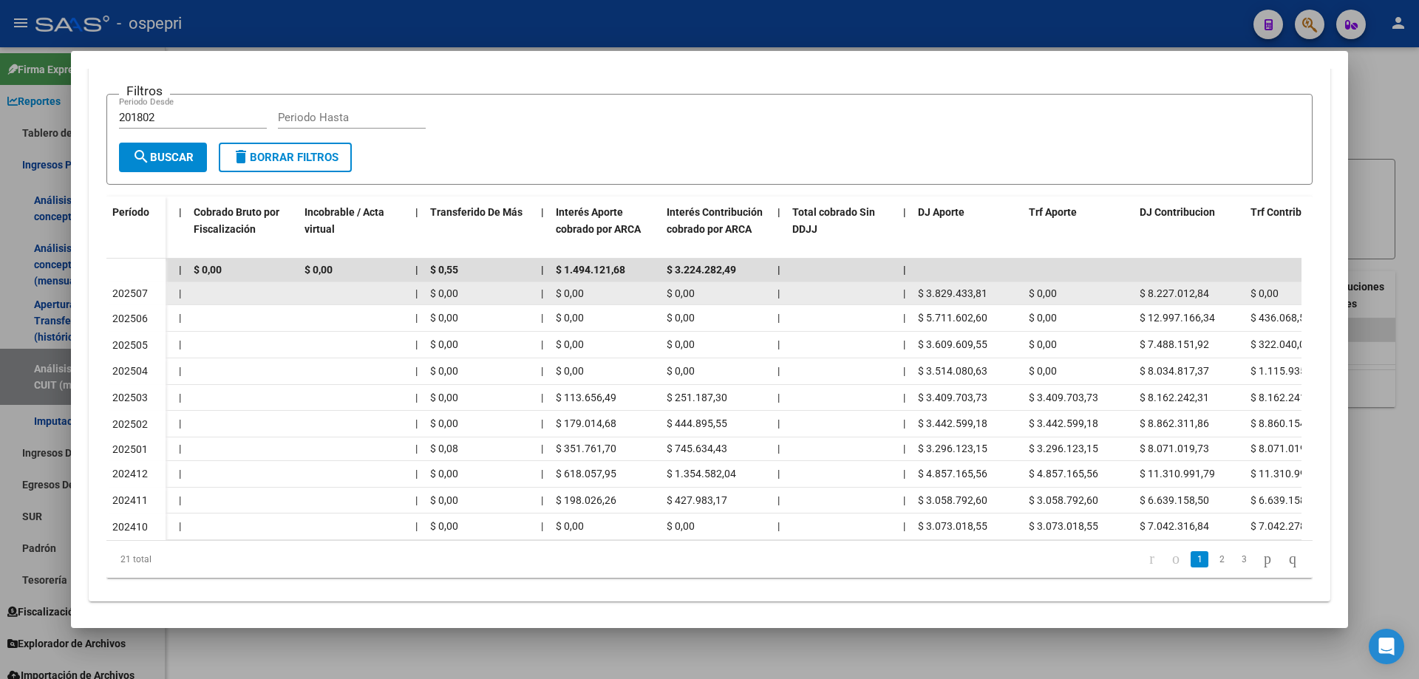
drag, startPoint x: 1210, startPoint y: 294, endPoint x: 1145, endPoint y: 302, distance: 65.5
click at [1145, 302] on datatable-body-cell "$ 8.227.012,84" at bounding box center [1189, 293] width 111 height 23
copy span "8.227.012,84"
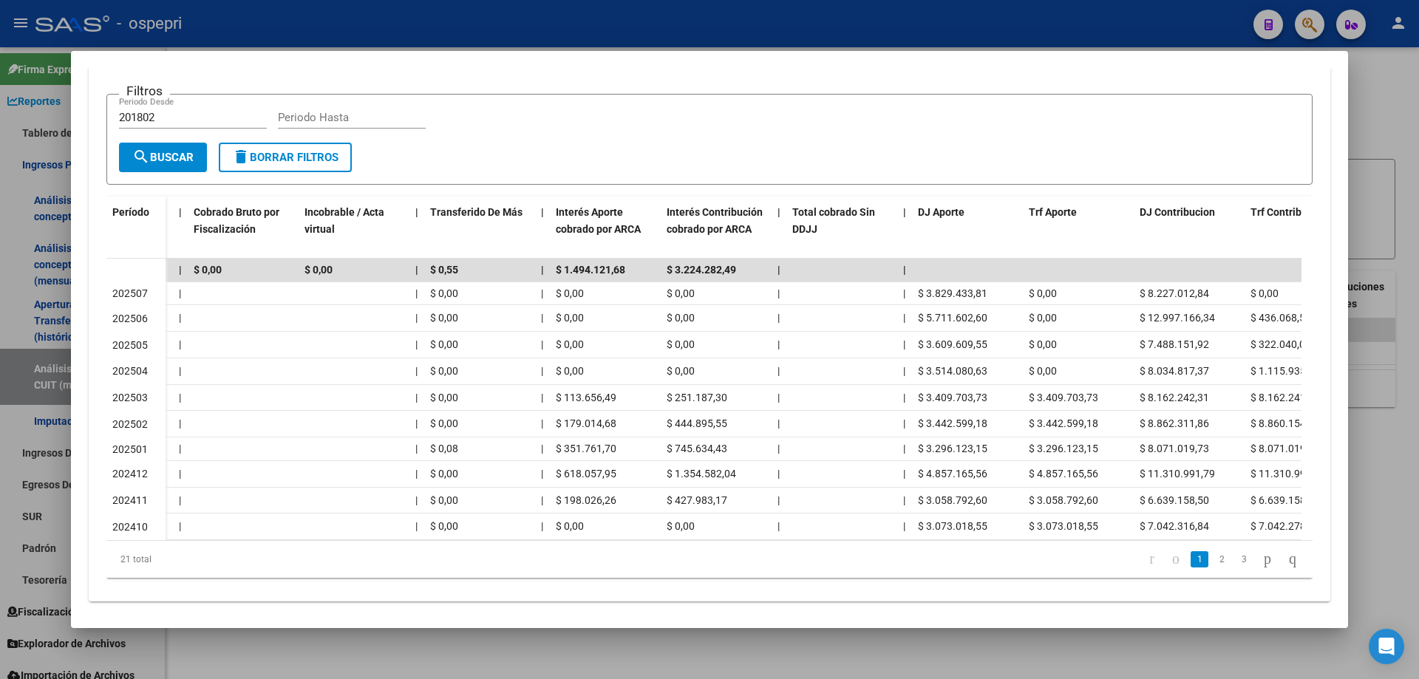
click at [1405, 123] on div at bounding box center [709, 339] width 1419 height 679
